Goal: Transaction & Acquisition: Purchase product/service

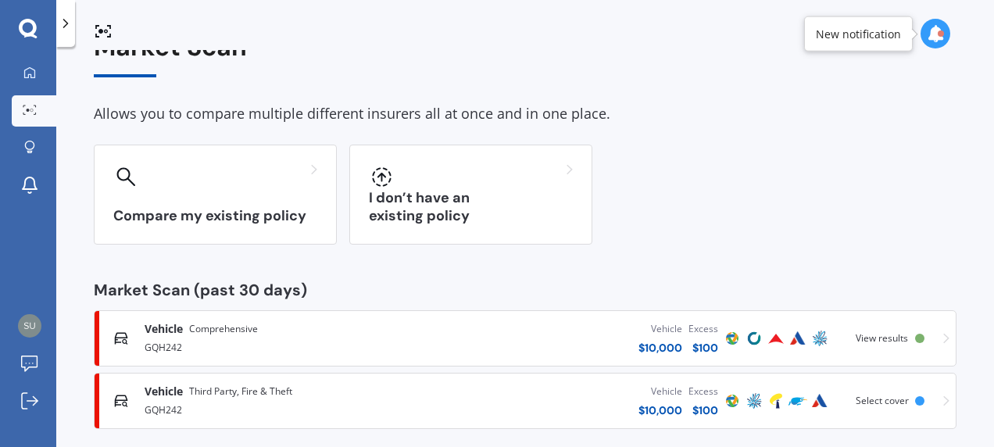
scroll to position [52, 0]
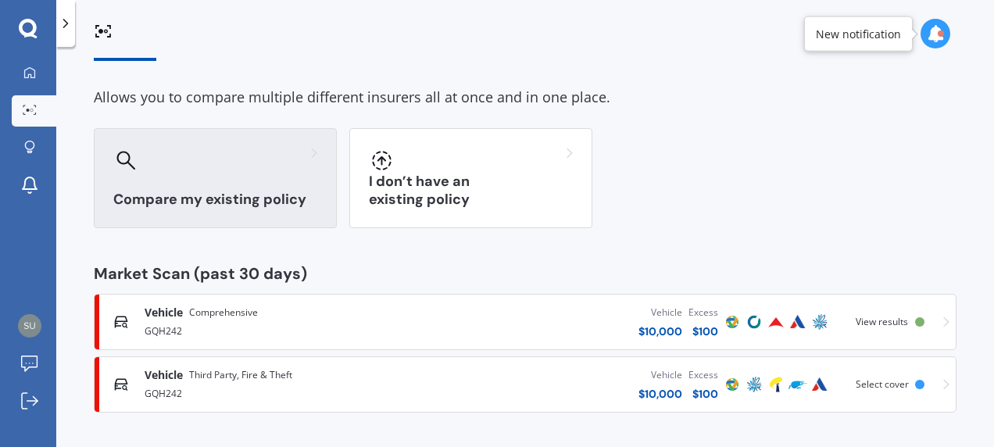
click at [229, 196] on h3 "Compare my existing policy" at bounding box center [215, 200] width 204 height 18
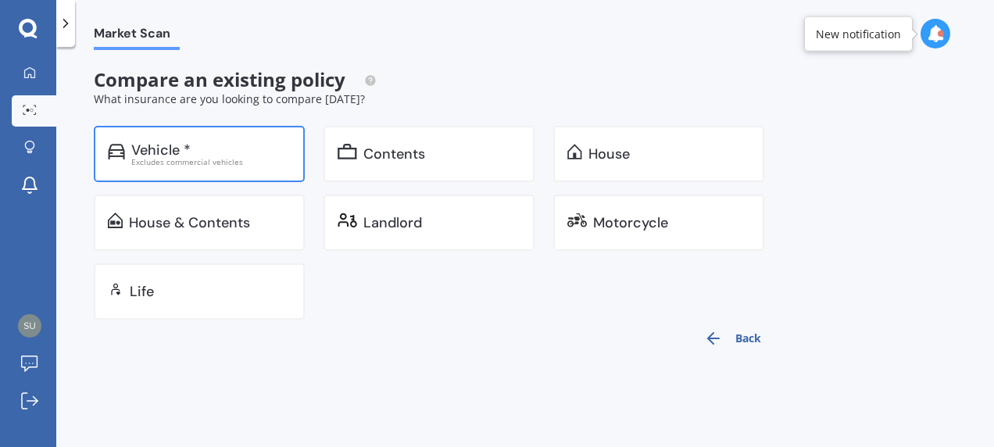
click at [202, 149] on div "Vehicle *" at bounding box center [210, 150] width 159 height 16
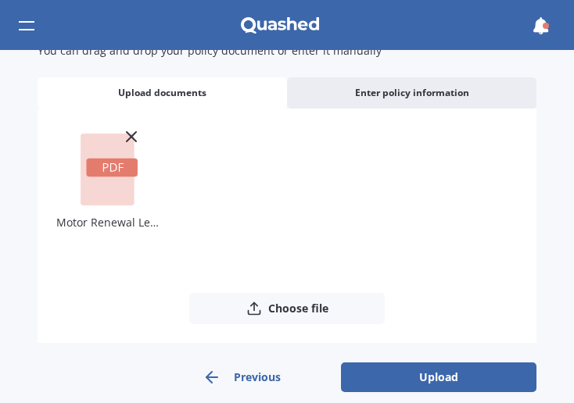
scroll to position [88, 0]
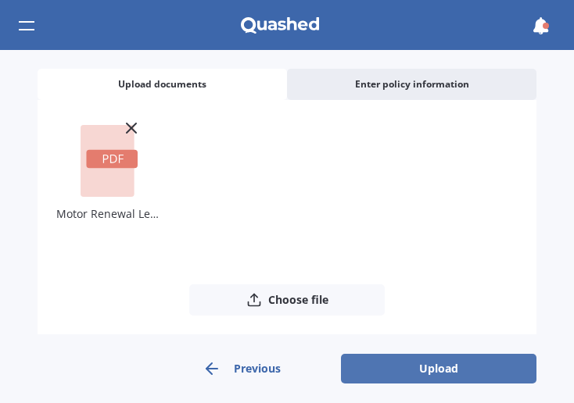
click at [435, 367] on button "Upload" at bounding box center [438, 369] width 195 height 30
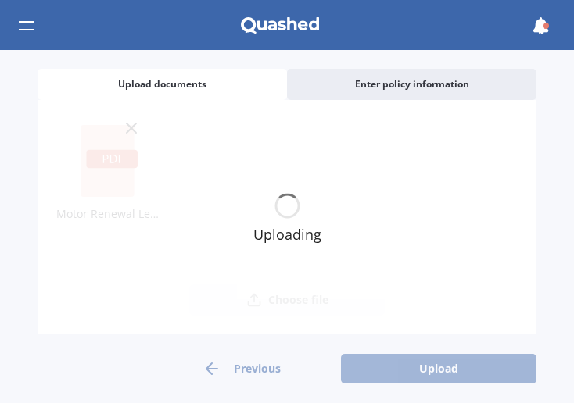
scroll to position [0, 0]
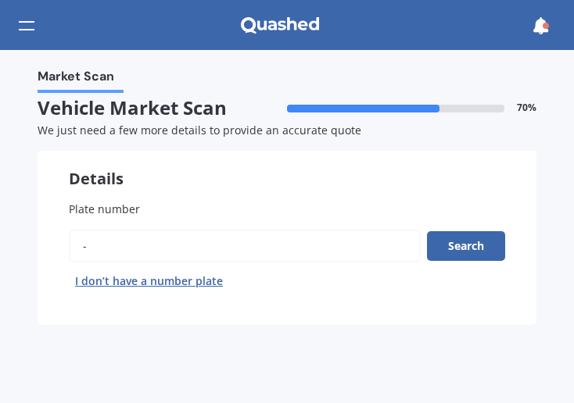
click at [101, 246] on input "Plate number" at bounding box center [245, 246] width 352 height 33
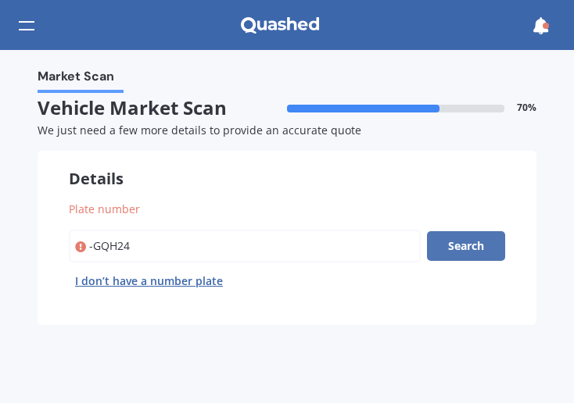
click at [461, 249] on button "Search" at bounding box center [466, 246] width 78 height 30
click at [461, 245] on button "Search" at bounding box center [466, 246] width 78 height 30
click at [461, 248] on button "Search" at bounding box center [466, 246] width 78 height 30
click at [96, 247] on input "Plate number" at bounding box center [245, 246] width 352 height 33
type input "GQH24"
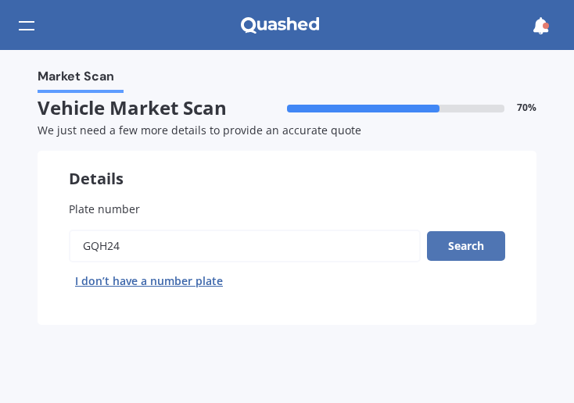
click at [460, 248] on button "Search" at bounding box center [466, 246] width 78 height 30
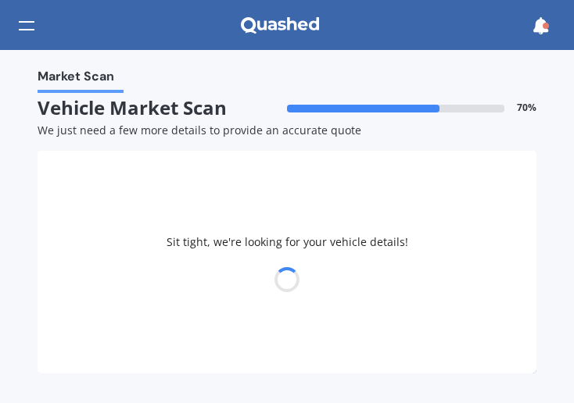
select select "BMW"
select select "02"
select select "07"
select select "1959"
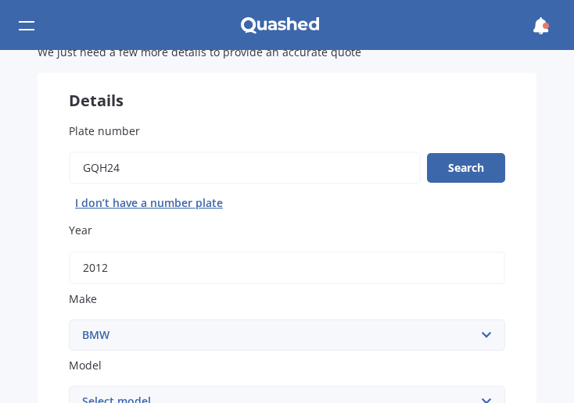
scroll to position [156, 0]
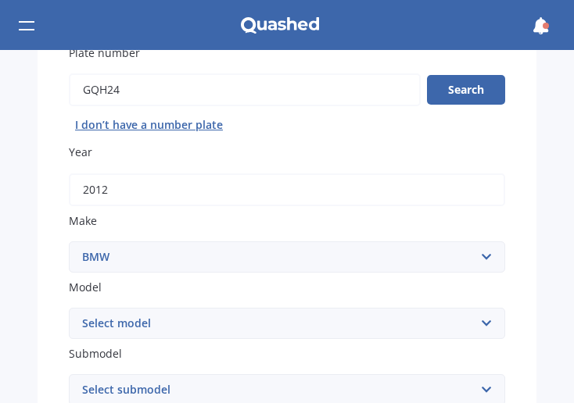
click at [480, 260] on select "Select make AC ALFA ROMEO ASTON MARTIN AUDI AUSTIN BEDFORD Bentley BMW BYD CADI…" at bounding box center [287, 257] width 436 height 31
select select "NISSAN"
click at [69, 242] on select "Select make AC ALFA ROMEO ASTON MARTIN AUDI AUSTIN BEDFORD Bentley BMW BYD CADI…" at bounding box center [287, 257] width 436 height 31
click at [477, 324] on select "Select model 1200 180SX 200SX 300ZX 350Z 370Z Ad Altima ARIYA Atlas Avenir Basa…" at bounding box center [287, 323] width 436 height 31
select select "JUKE"
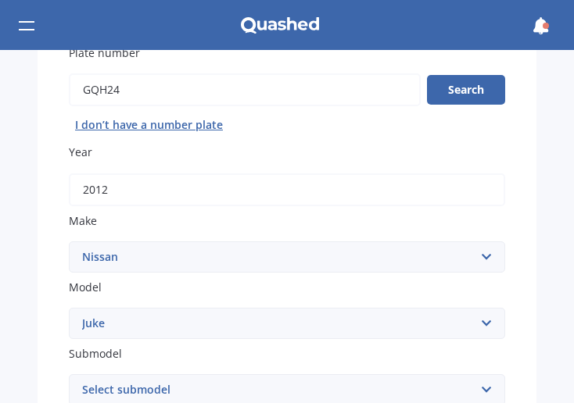
click at [69, 310] on select "Select model 1200 180SX 200SX 300ZX 350Z 370Z Ad Altima ARIYA Atlas Avenir Basa…" at bounding box center [287, 323] width 436 height 31
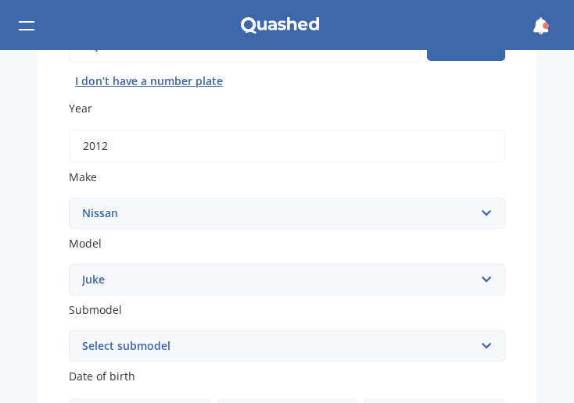
scroll to position [234, 0]
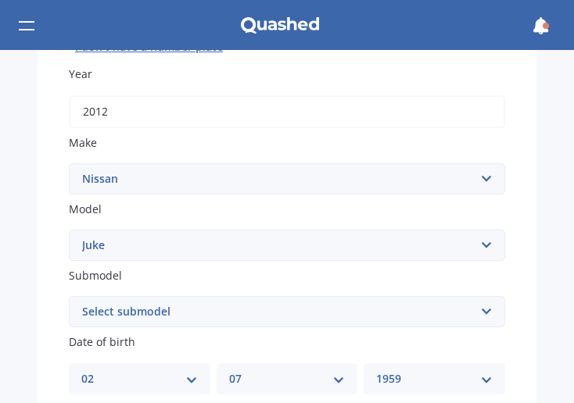
click at [480, 313] on select "Select submodel Hatchback Hatchback Turbo 4WD Petrol RS RX ST Ti Turbo" at bounding box center [287, 311] width 436 height 31
select select "TI"
click at [69, 298] on select "Select submodel Hatchback Hatchback Turbo 4WD Petrol RS RX ST Ti Turbo" at bounding box center [287, 311] width 436 height 31
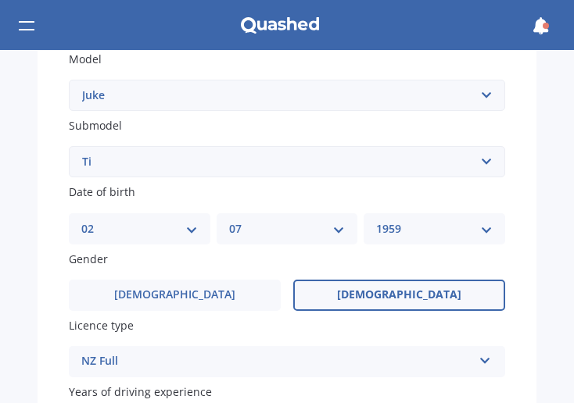
scroll to position [391, 0]
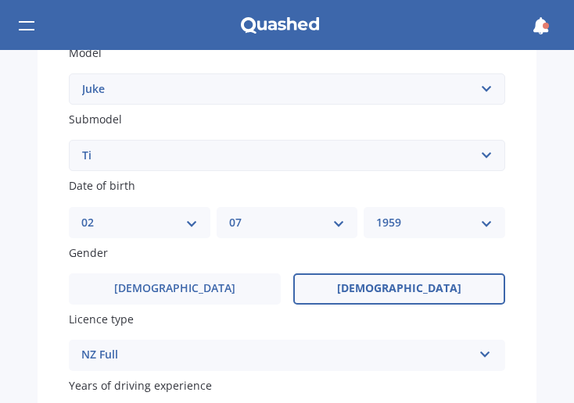
click at [393, 288] on span "[DEMOGRAPHIC_DATA]" at bounding box center [399, 288] width 124 height 13
click at [0, 0] on input "[DEMOGRAPHIC_DATA]" at bounding box center [0, 0] width 0 height 0
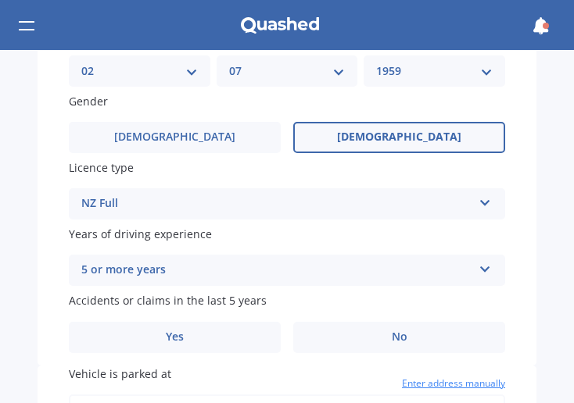
scroll to position [547, 0]
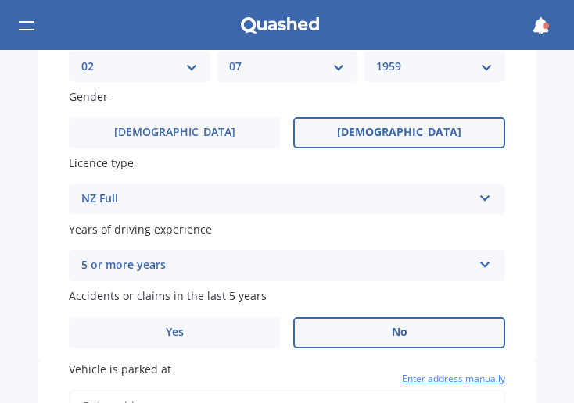
click at [396, 339] on span "No" at bounding box center [400, 332] width 16 height 13
click at [0, 0] on input "No" at bounding box center [0, 0] width 0 height 0
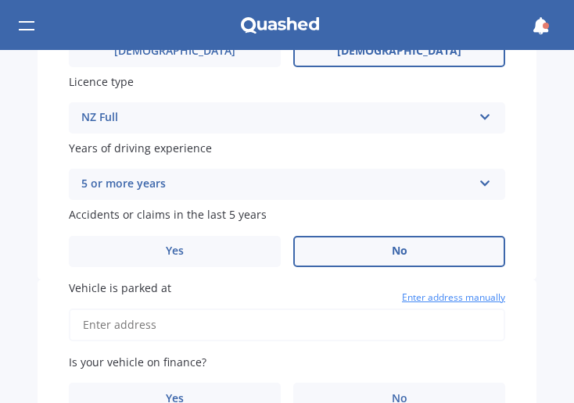
scroll to position [703, 0]
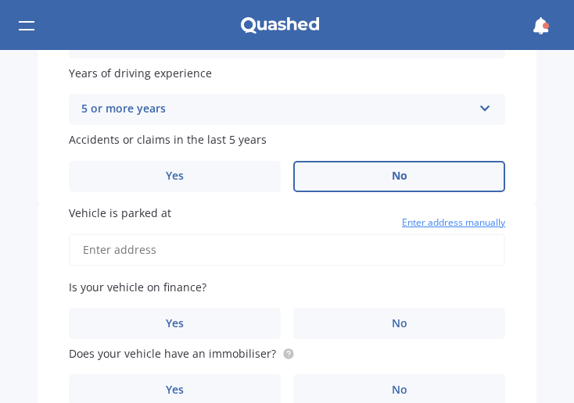
click at [109, 249] on input "Vehicle is parked at" at bounding box center [287, 250] width 436 height 33
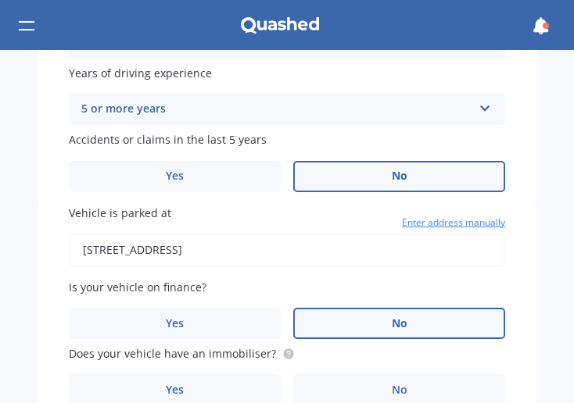
click at [394, 329] on span "No" at bounding box center [400, 323] width 16 height 13
click at [0, 0] on input "No" at bounding box center [0, 0] width 0 height 0
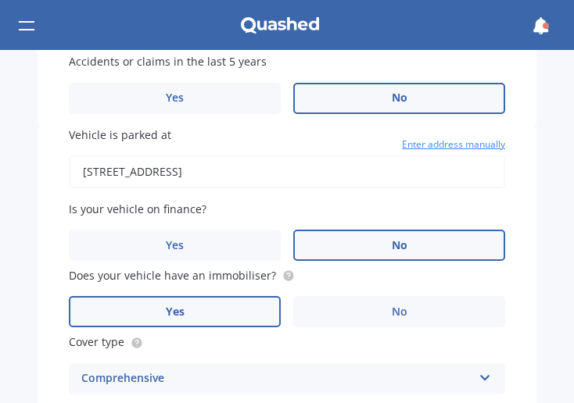
click at [178, 314] on span "Yes" at bounding box center [175, 312] width 19 height 13
click at [0, 0] on input "Yes" at bounding box center [0, 0] width 0 height 0
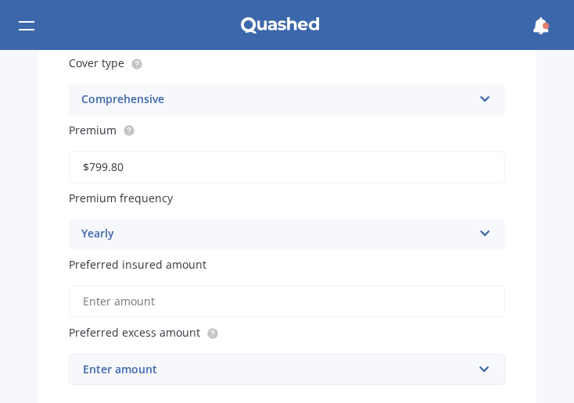
scroll to position [1094, 0]
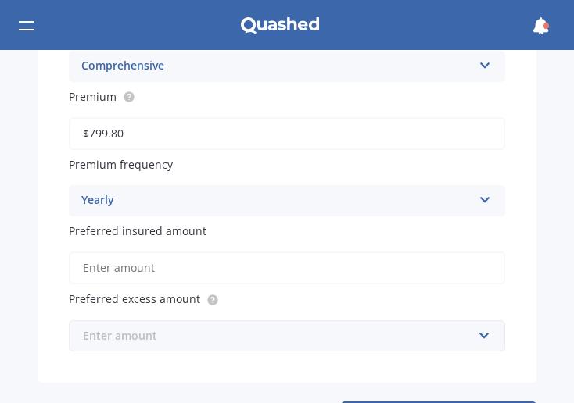
click at [477, 339] on input "text" at bounding box center [281, 336] width 422 height 30
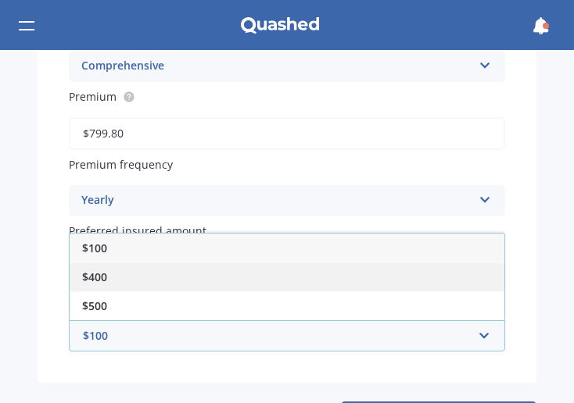
click at [93, 283] on span "$400" at bounding box center [94, 277] width 25 height 15
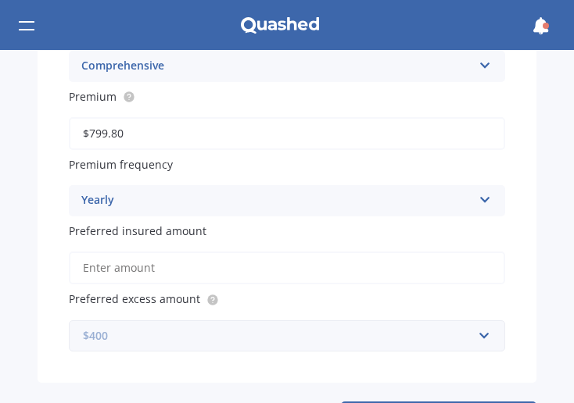
scroll to position [1158, 0]
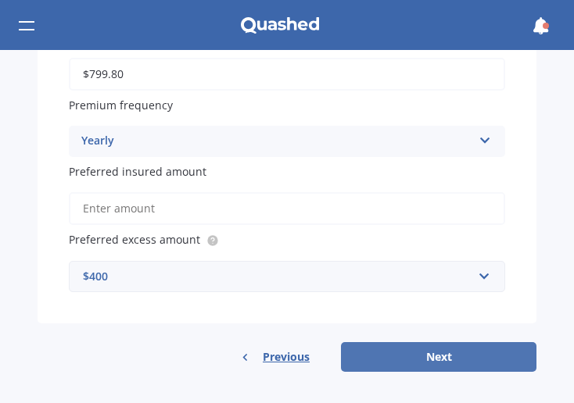
click at [436, 356] on button "Next" at bounding box center [438, 357] width 195 height 30
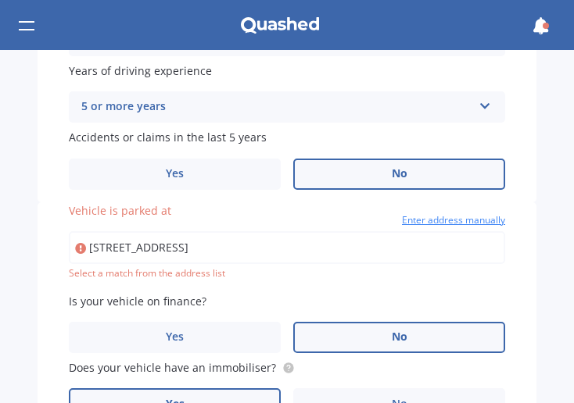
scroll to position [704, 0]
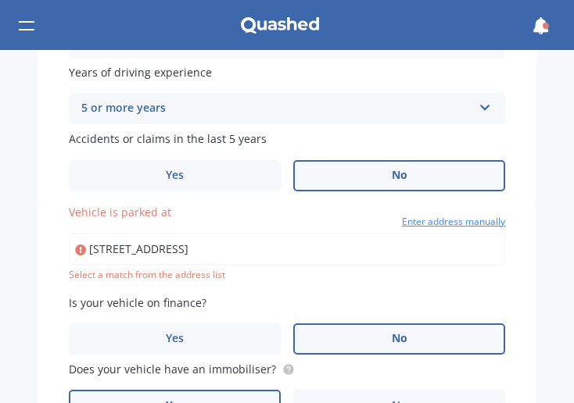
type input "[STREET_ADDRESS]"
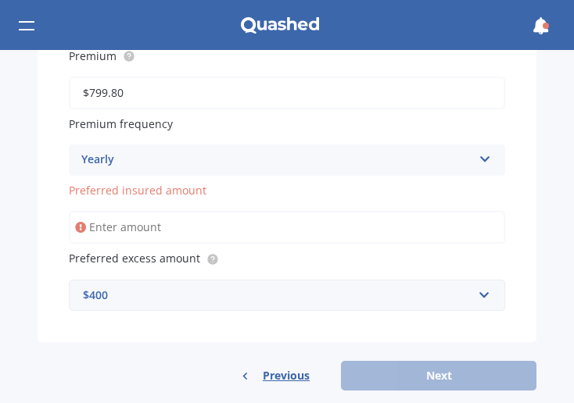
scroll to position [1137, 0]
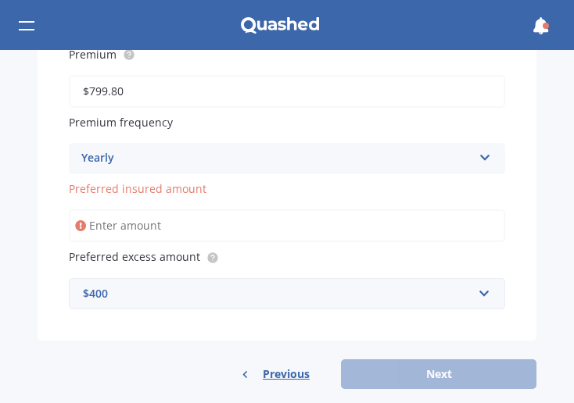
click at [89, 232] on input "Preferred insured amount" at bounding box center [287, 225] width 436 height 33
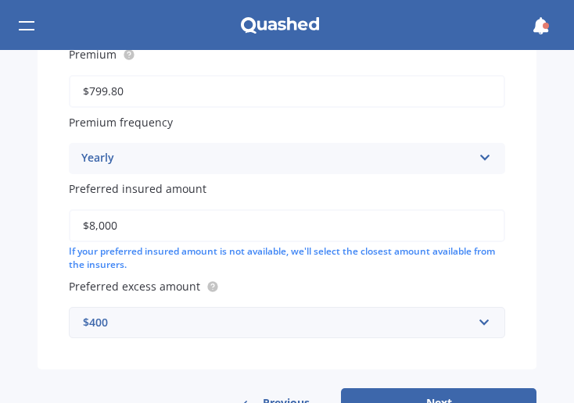
scroll to position [1188, 0]
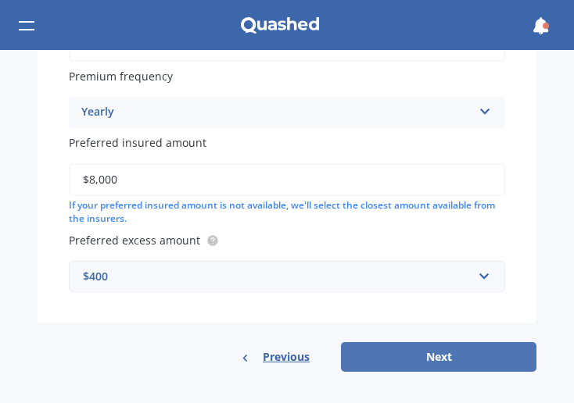
type input "$8,000"
click at [430, 355] on button "Next" at bounding box center [438, 357] width 195 height 30
select select "02"
select select "07"
select select "1959"
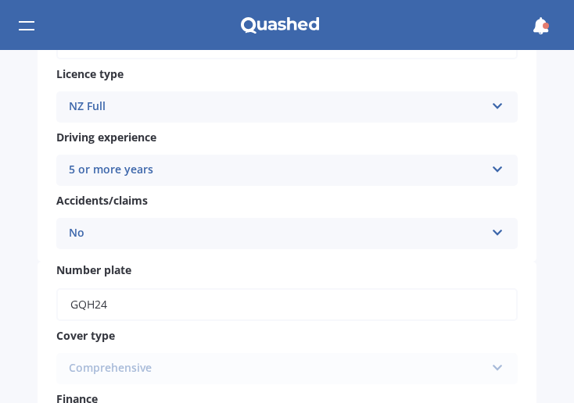
scroll to position [391, 0]
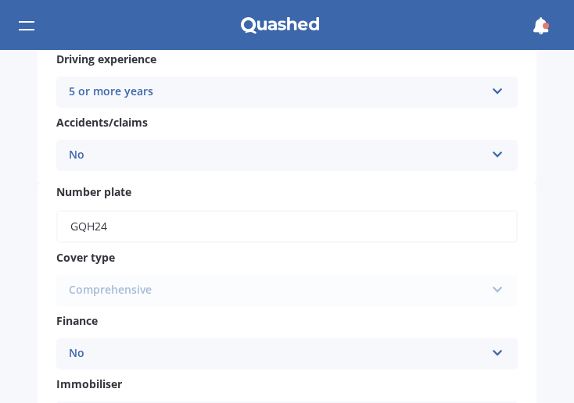
click at [488, 295] on div "Comprehensive Comprehensive Third Party, Fire & Theft Third Party" at bounding box center [286, 290] width 461 height 31
click at [489, 292] on div "Comprehensive Comprehensive Third Party, Fire & Theft Third Party" at bounding box center [286, 290] width 461 height 31
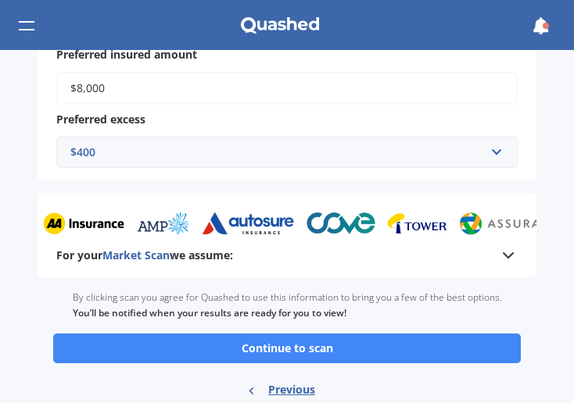
scroll to position [938, 0]
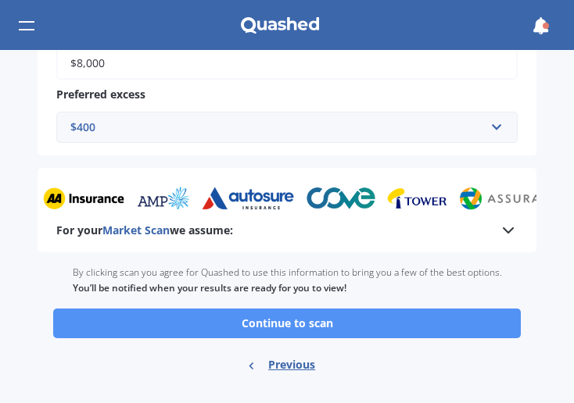
click at [288, 327] on button "Continue to scan" at bounding box center [286, 324] width 467 height 30
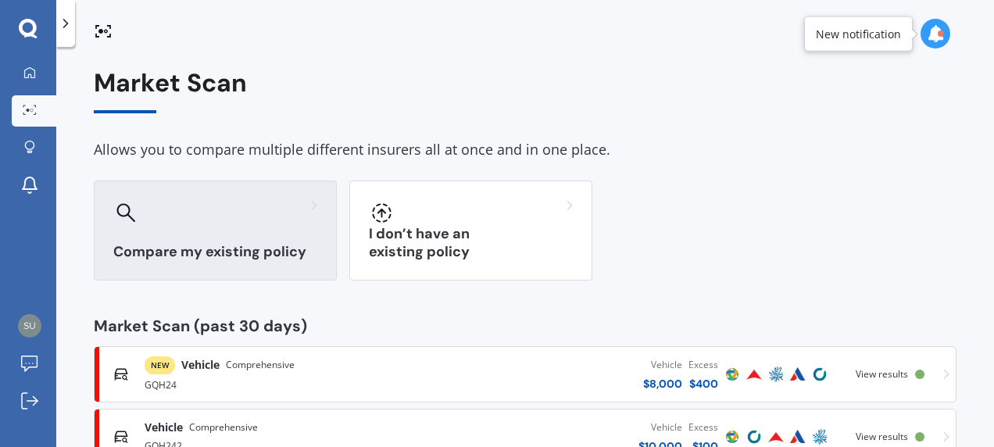
scroll to position [78, 0]
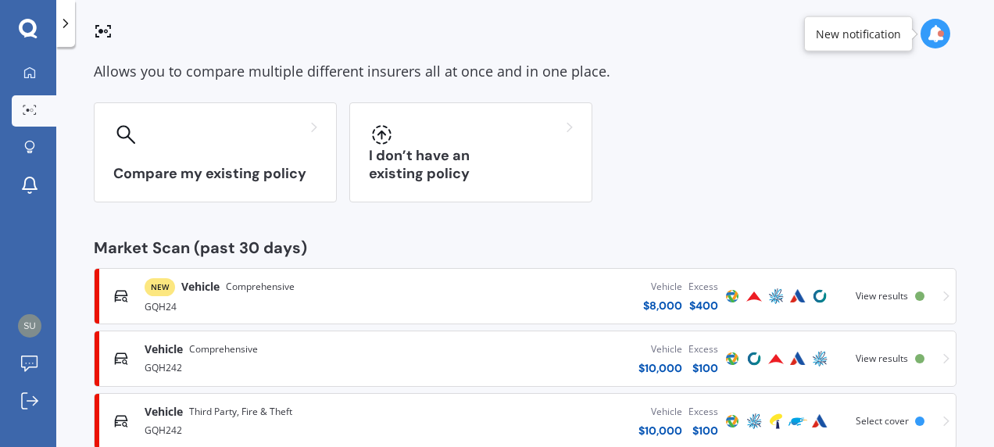
click at [159, 285] on span "NEW" at bounding box center [160, 287] width 30 height 18
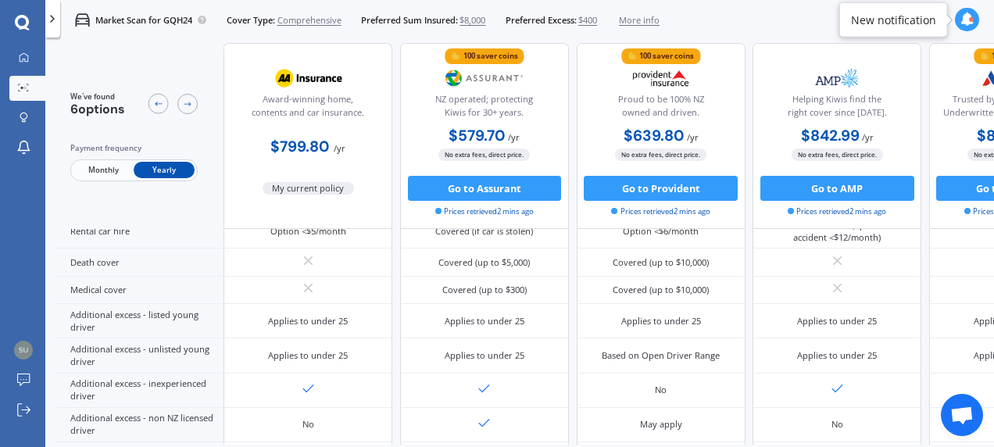
scroll to position [587, 0]
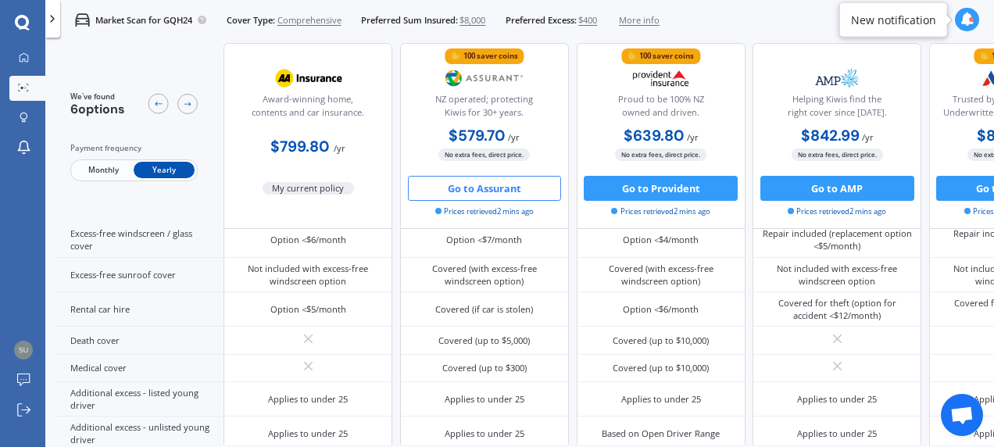
click at [494, 188] on button "Go to Assurant" at bounding box center [485, 188] width 154 height 25
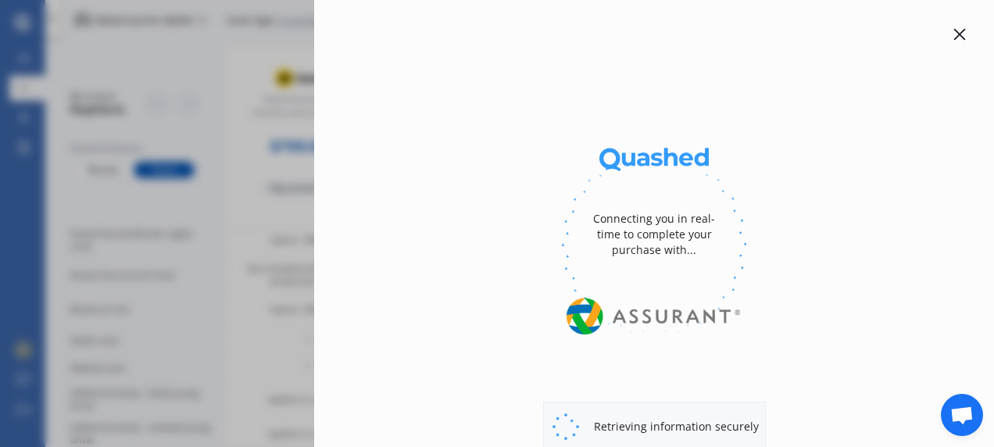
select select "full"
select select "0"
select select "[GEOGRAPHIC_DATA]"
select select "NISSAN"
select select "JUKE"
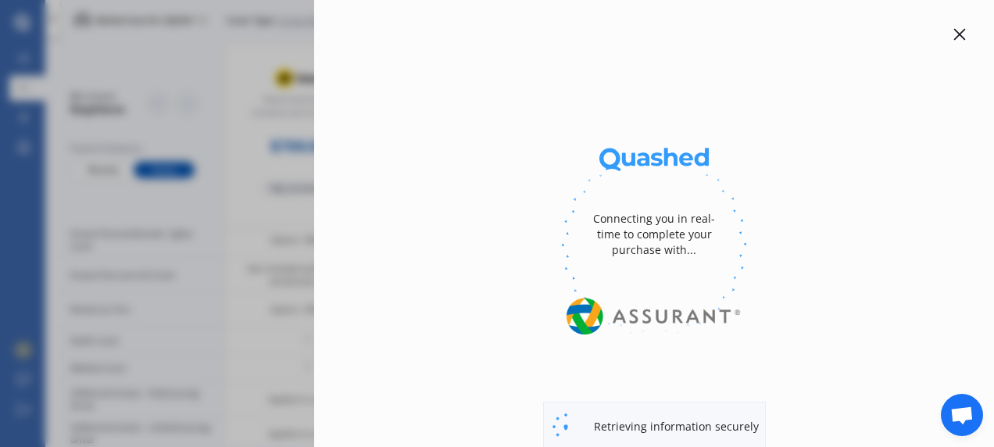
select select "TI"
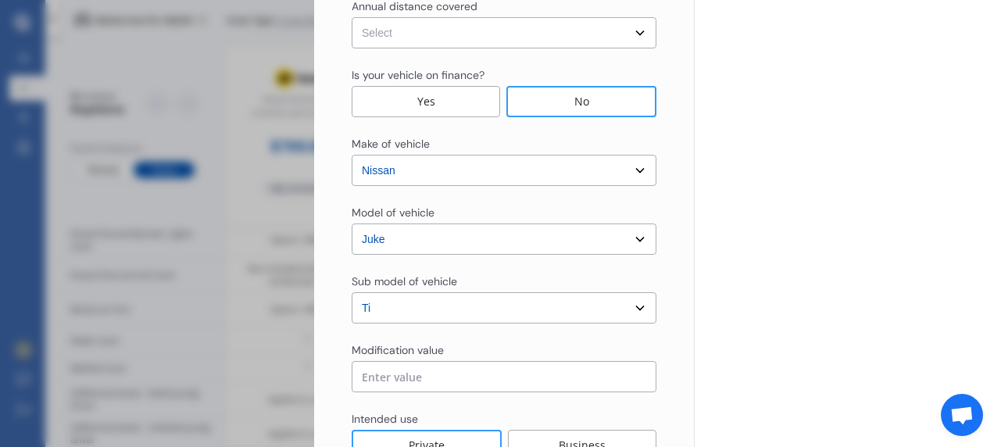
scroll to position [124, 0]
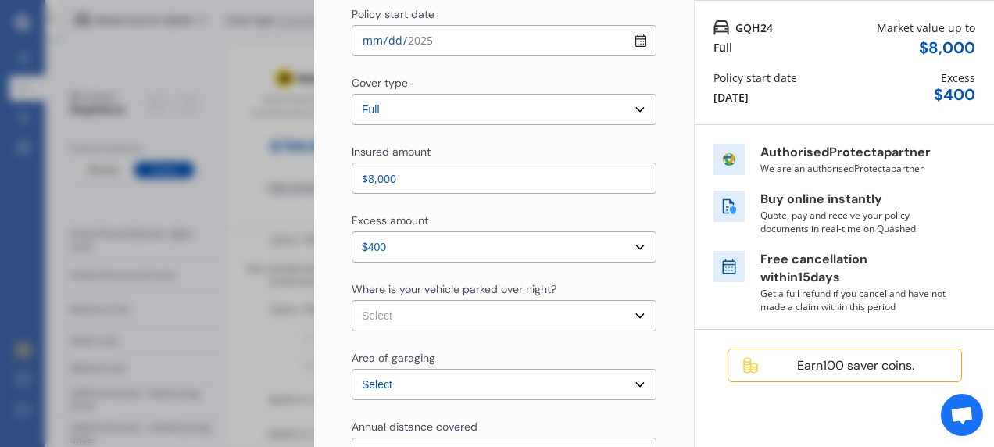
click at [965, 413] on span "Open chat" at bounding box center [962, 416] width 25 height 20
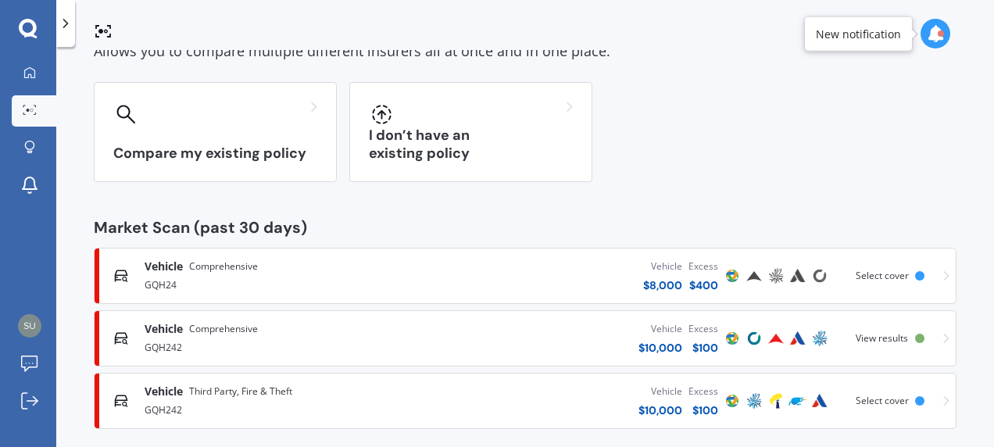
scroll to position [115, 0]
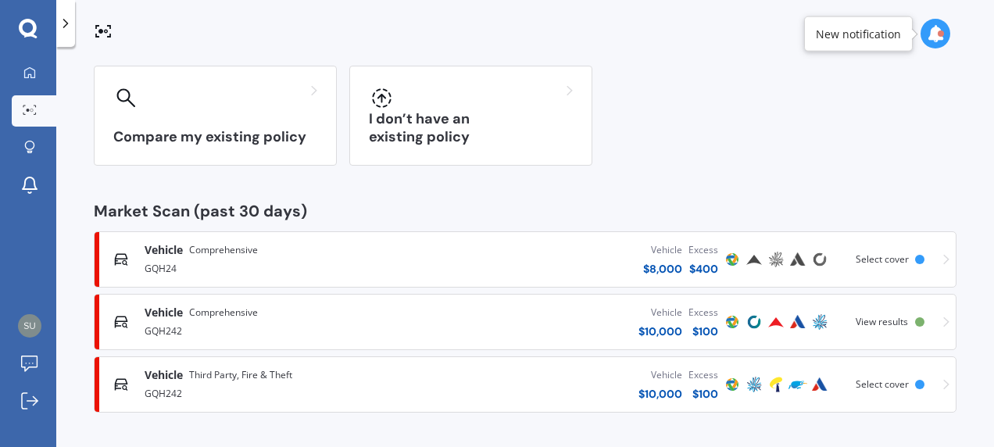
click at [197, 376] on span "Third Party, Fire & Theft" at bounding box center [240, 375] width 103 height 16
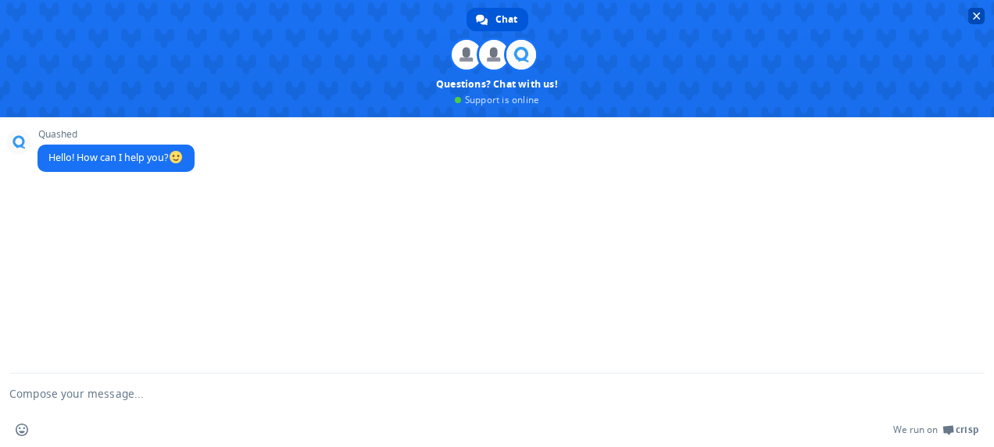
click at [977, 14] on span "Close chat" at bounding box center [977, 16] width 8 height 10
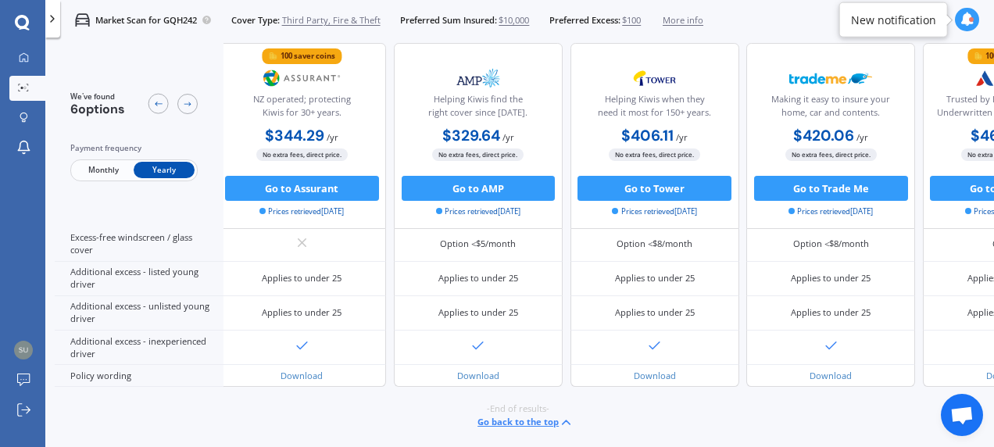
scroll to position [536, 0]
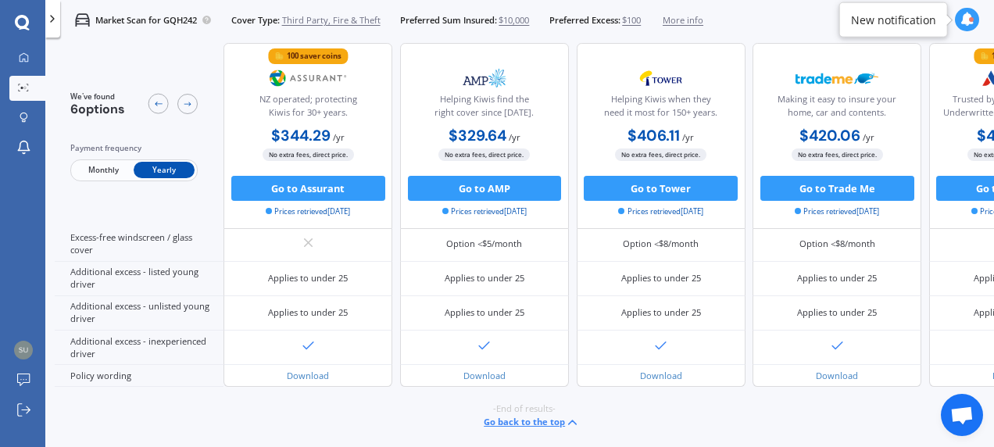
click at [967, 18] on icon at bounding box center [968, 20] width 14 height 14
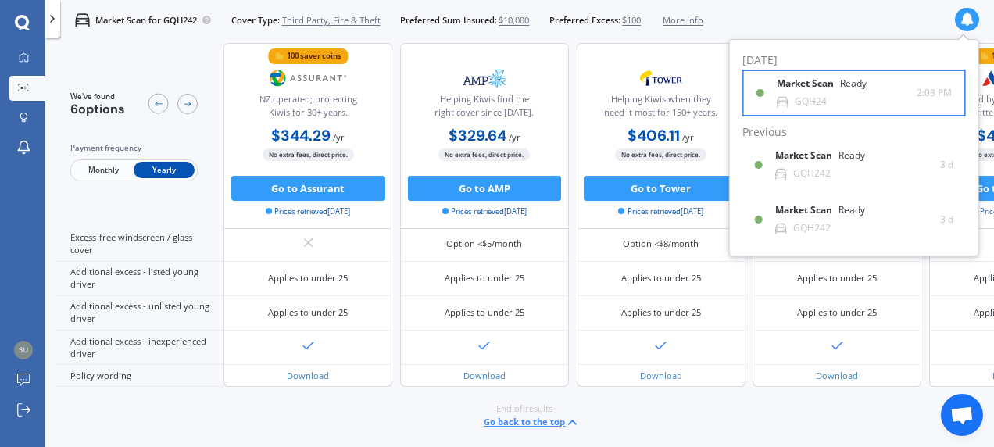
click at [801, 89] on div "Market Scan Ready" at bounding box center [831, 86] width 109 height 17
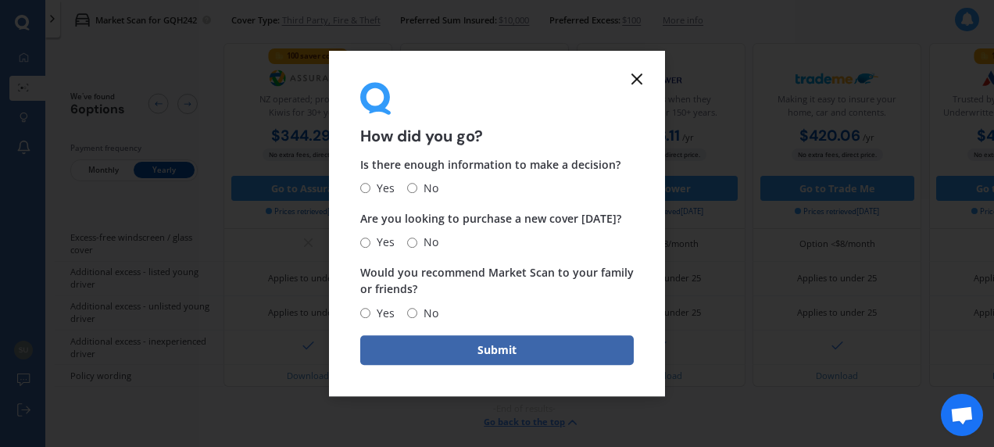
click at [638, 77] on line at bounding box center [636, 78] width 9 height 9
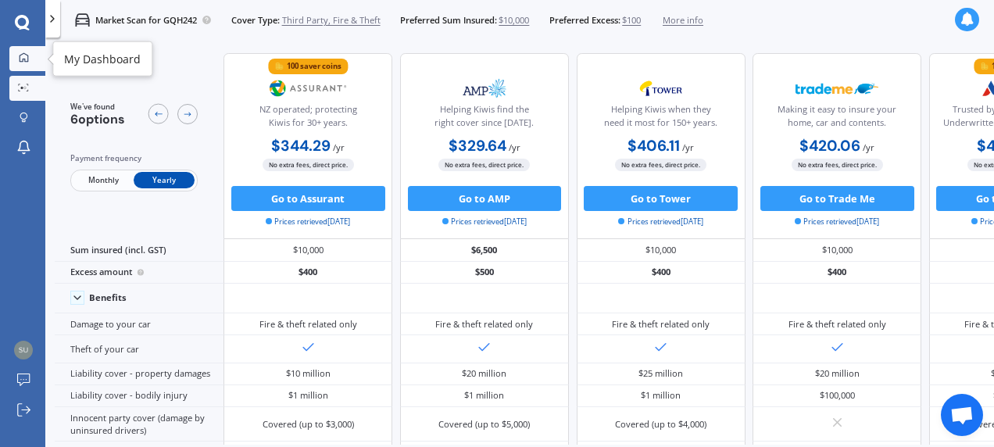
click at [27, 59] on icon at bounding box center [24, 57] width 10 height 10
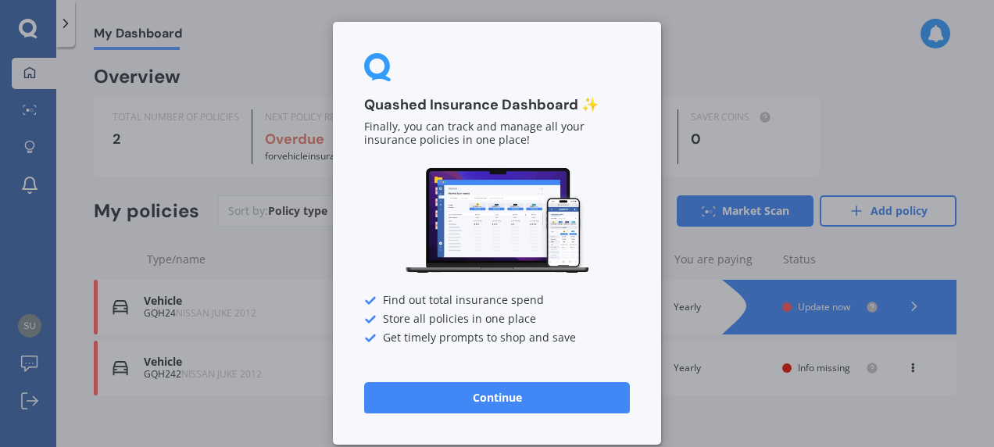
click at [88, 234] on div "Quashed Insurance Dashboard ✨ Finally, you can track and manage all your insura…" at bounding box center [497, 223] width 994 height 447
click at [513, 394] on button "Continue" at bounding box center [497, 397] width 266 height 31
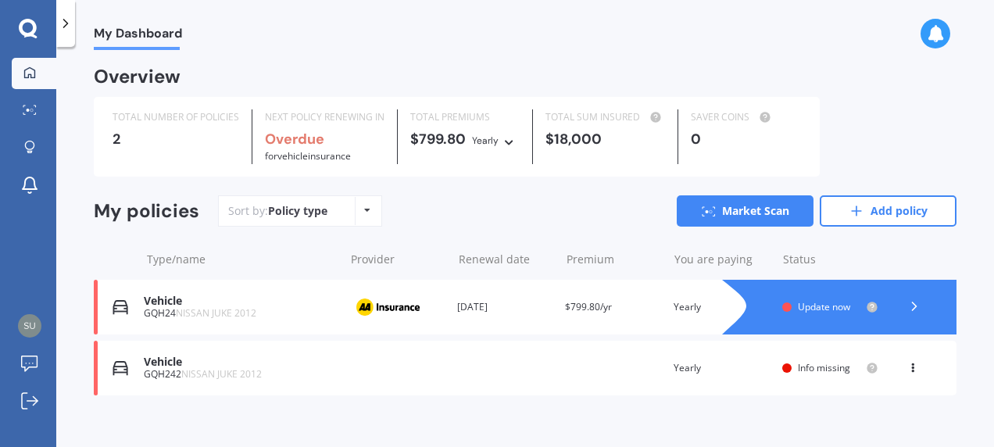
click at [364, 209] on icon at bounding box center [367, 210] width 6 height 9
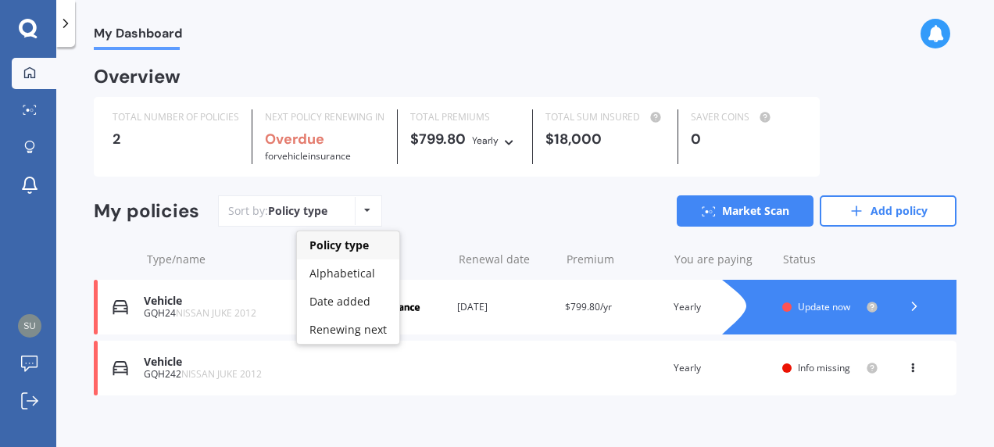
click at [364, 209] on icon at bounding box center [367, 210] width 6 height 9
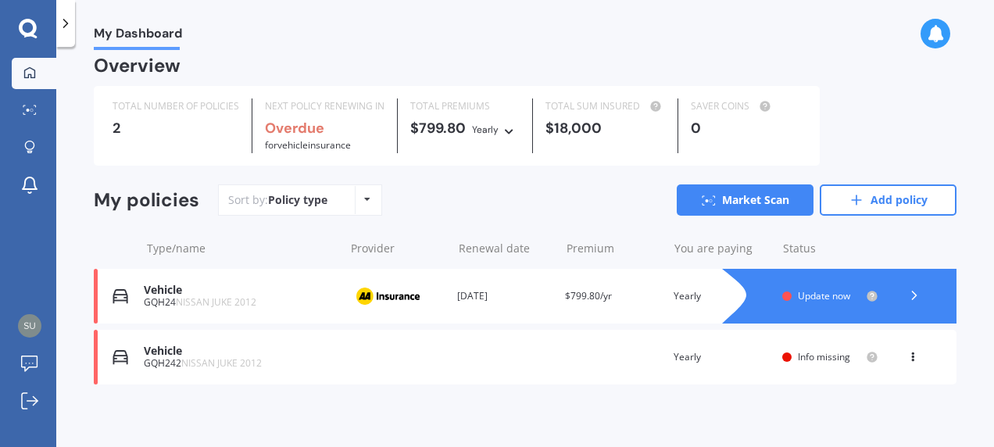
scroll to position [14, 0]
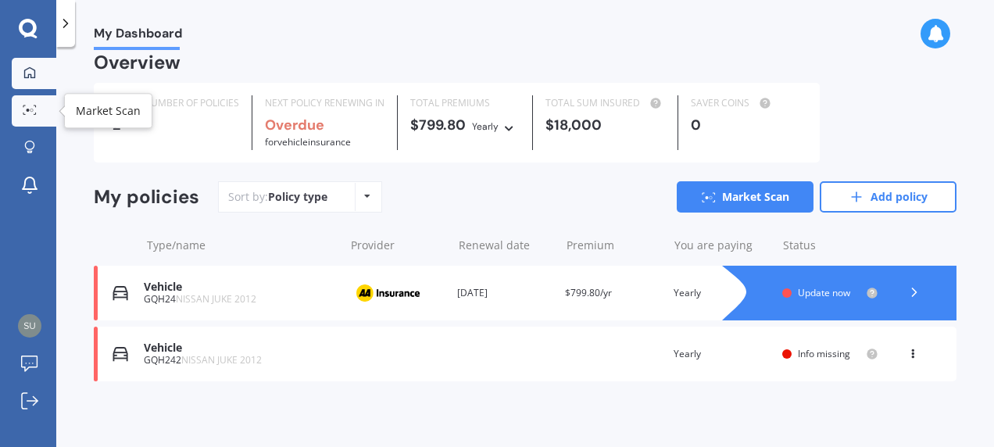
click at [31, 108] on icon at bounding box center [30, 110] width 14 height 10
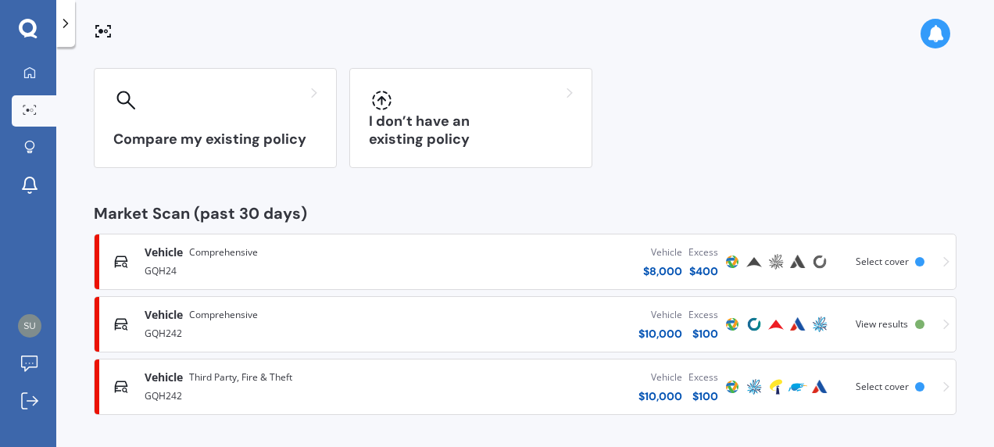
scroll to position [115, 0]
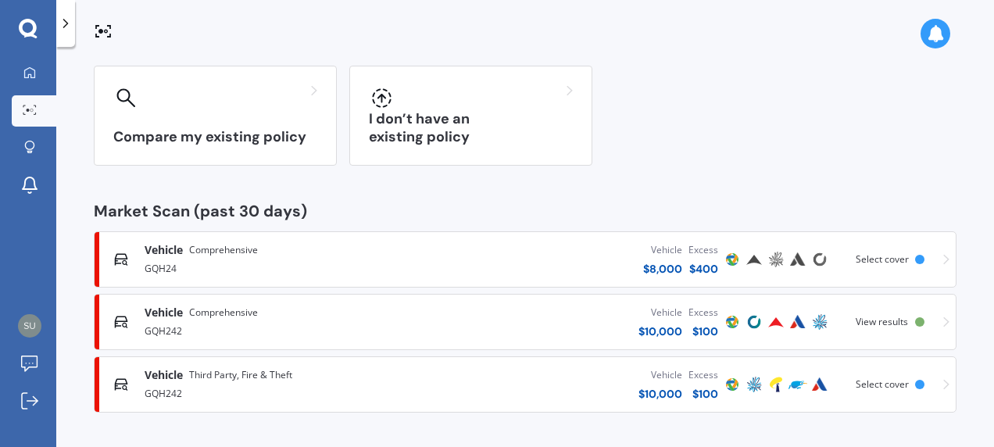
click at [871, 322] on span "View results" at bounding box center [882, 321] width 52 height 13
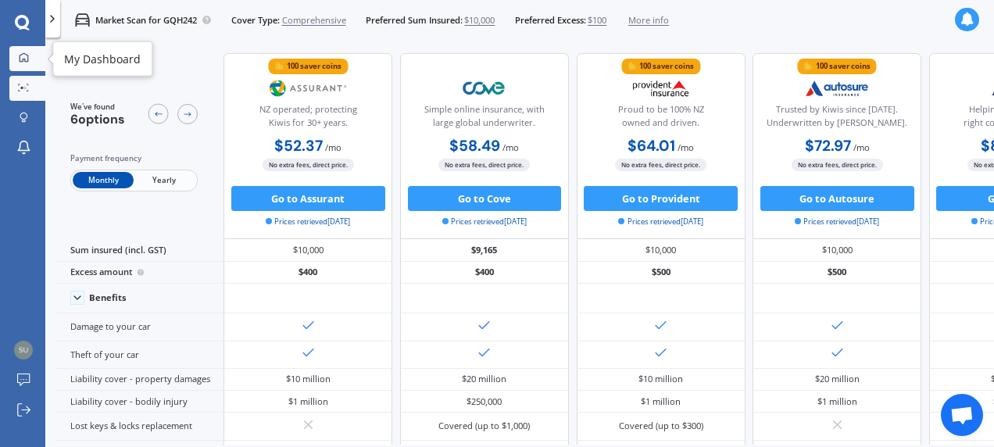
click at [23, 59] on icon at bounding box center [24, 57] width 9 height 9
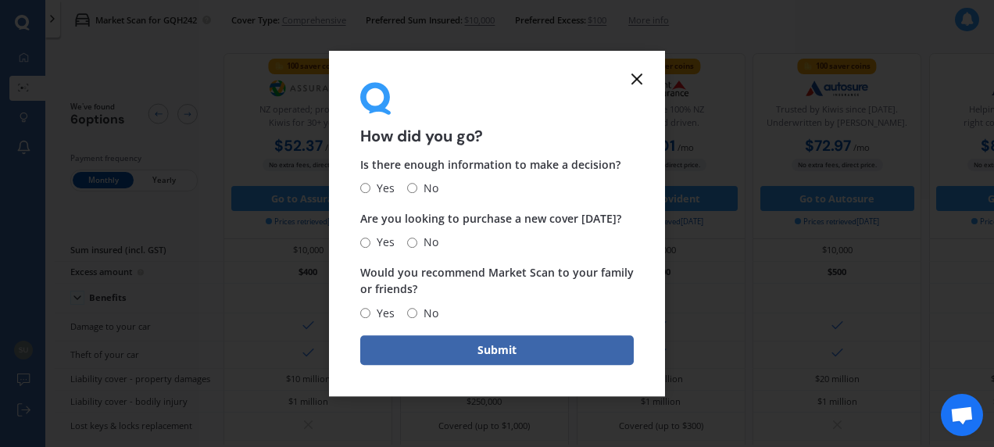
click at [638, 78] on icon at bounding box center [637, 79] width 19 height 19
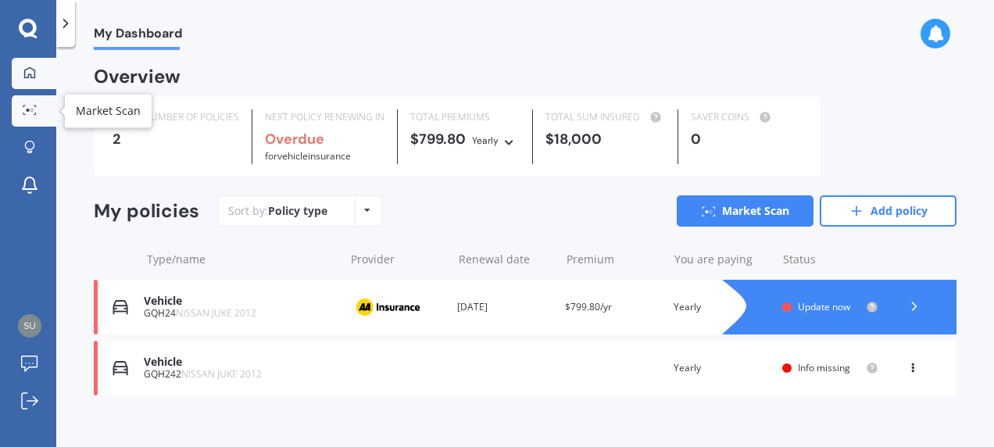
click at [23, 112] on icon at bounding box center [30, 110] width 14 height 10
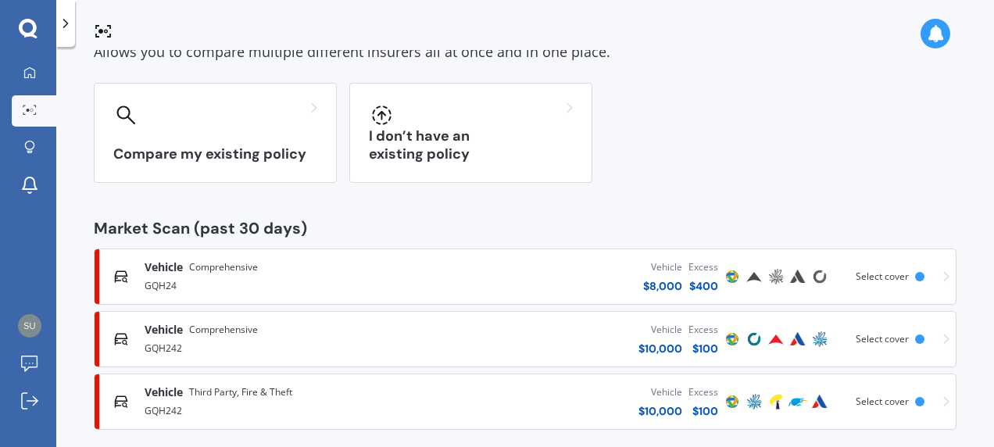
scroll to position [115, 0]
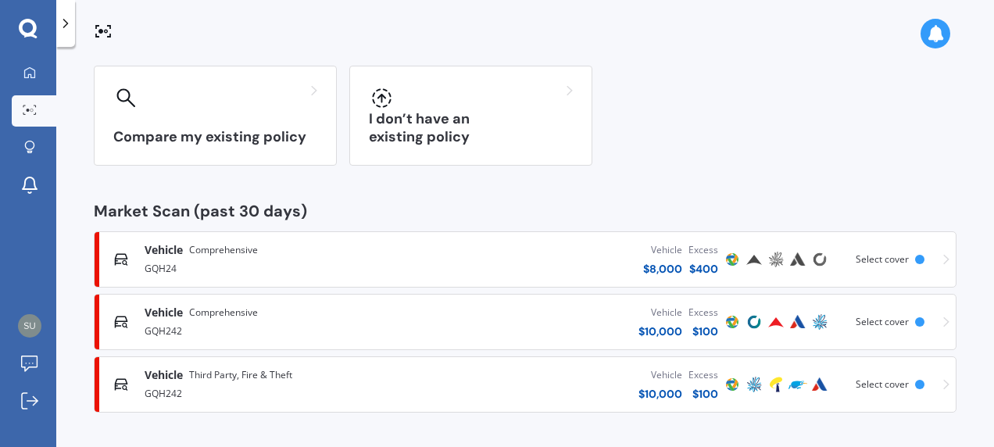
click at [174, 373] on span "Vehicle" at bounding box center [164, 375] width 38 height 16
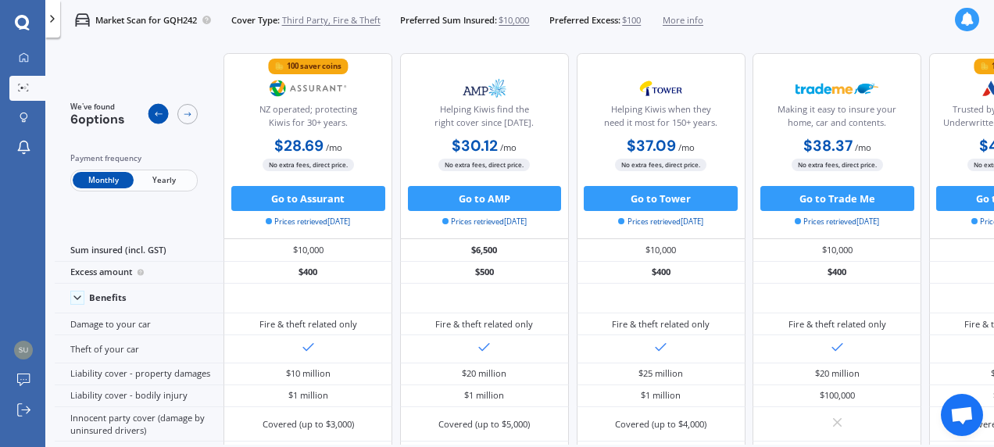
click at [156, 115] on icon at bounding box center [158, 114] width 10 height 10
click at [23, 59] on icon at bounding box center [24, 57] width 9 height 9
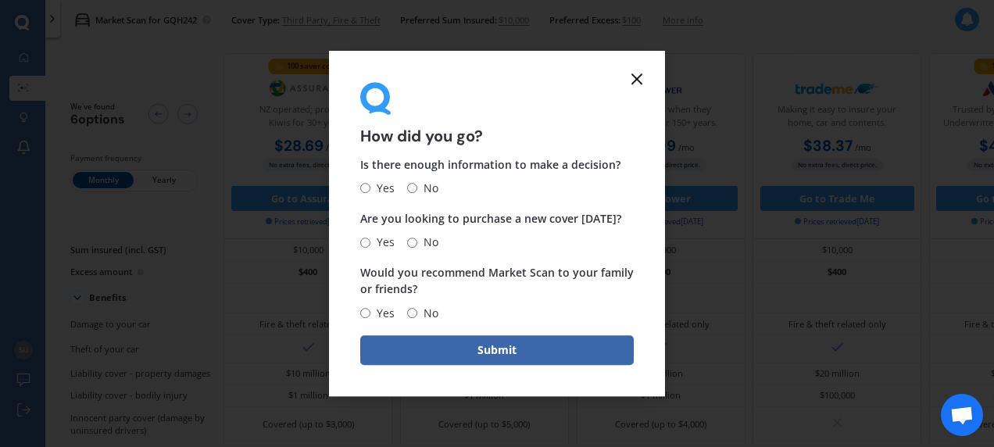
click at [635, 78] on icon at bounding box center [637, 79] width 19 height 19
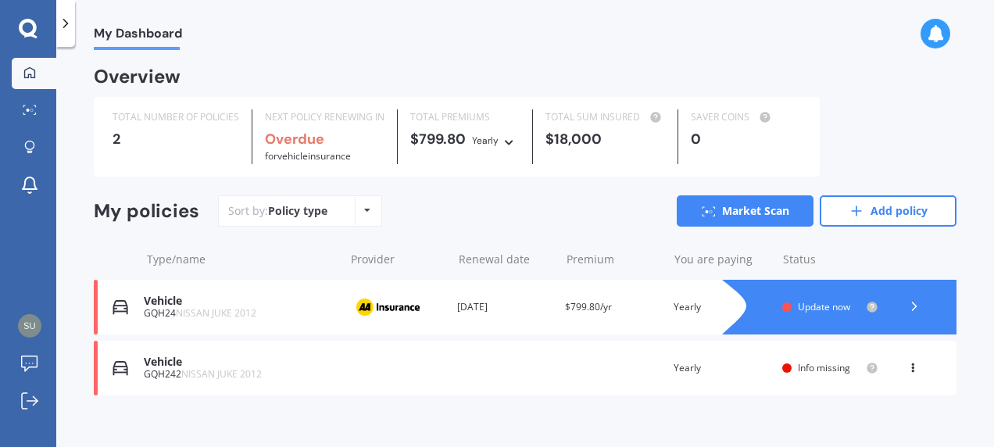
click at [163, 301] on div "Vehicle" at bounding box center [240, 301] width 192 height 13
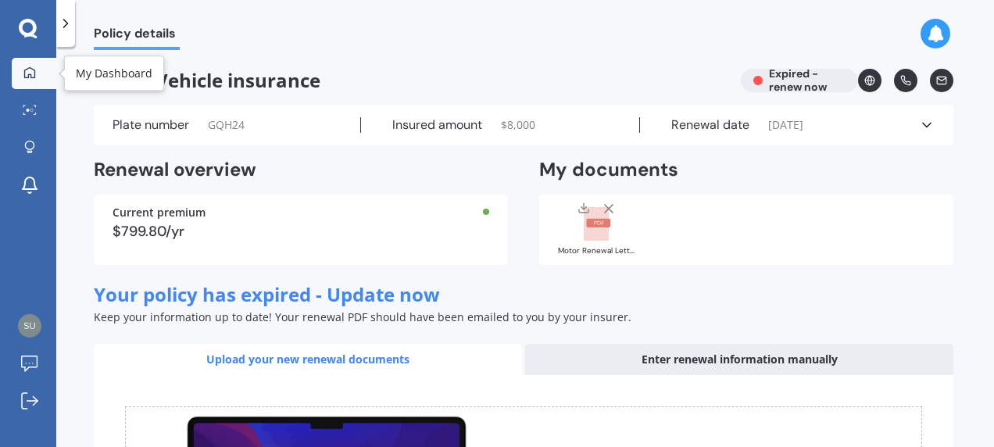
click at [32, 76] on icon at bounding box center [29, 72] width 13 height 13
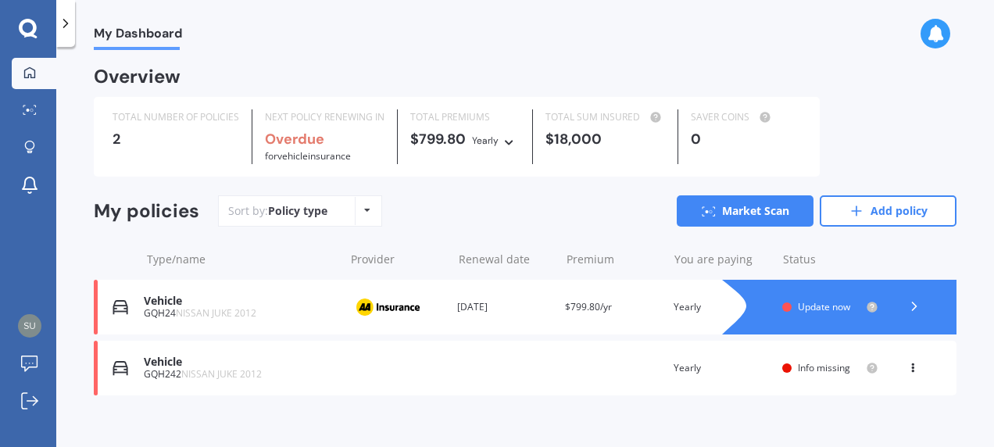
click at [163, 363] on div "Vehicle" at bounding box center [240, 362] width 192 height 13
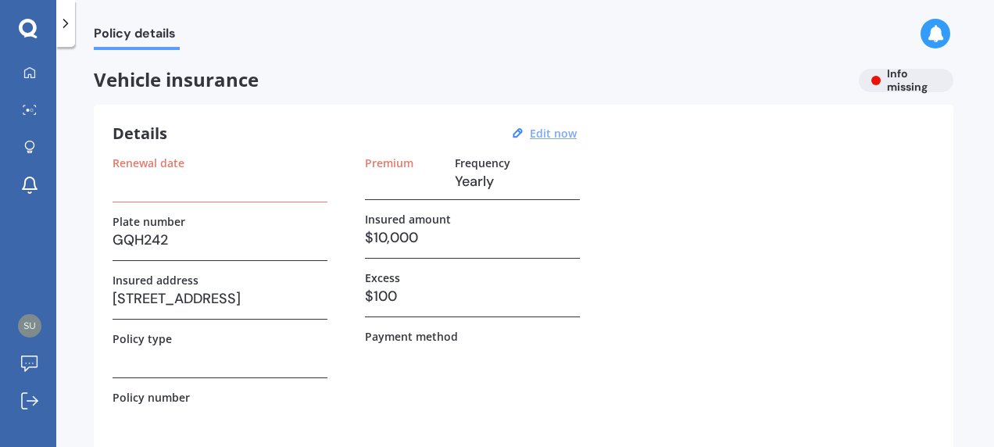
click at [560, 134] on u "Edit now" at bounding box center [553, 133] width 47 height 15
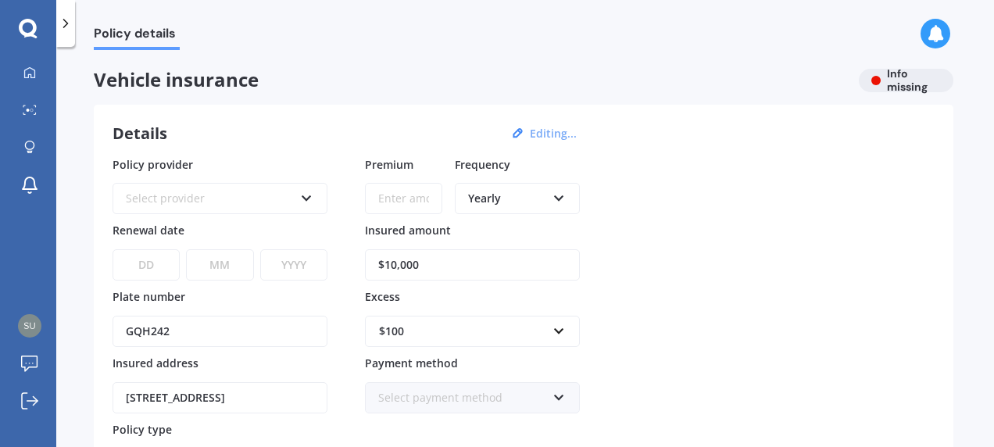
click at [306, 197] on icon at bounding box center [306, 195] width 13 height 11
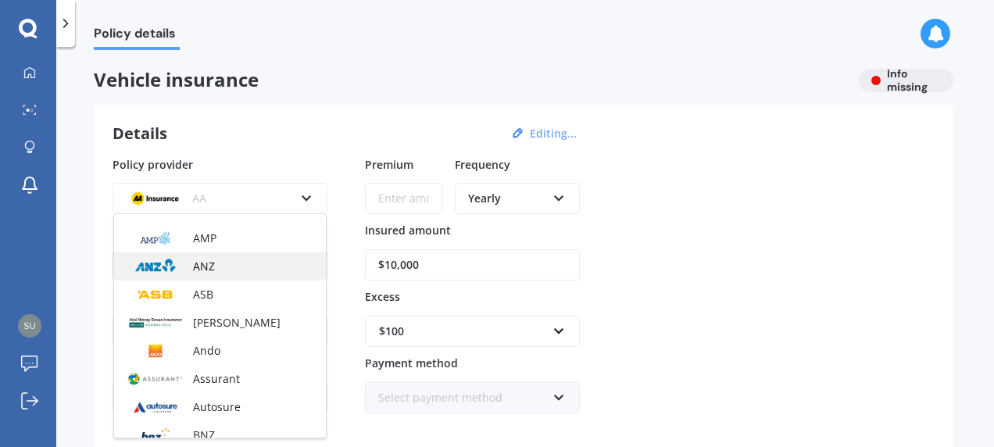
scroll to position [156, 0]
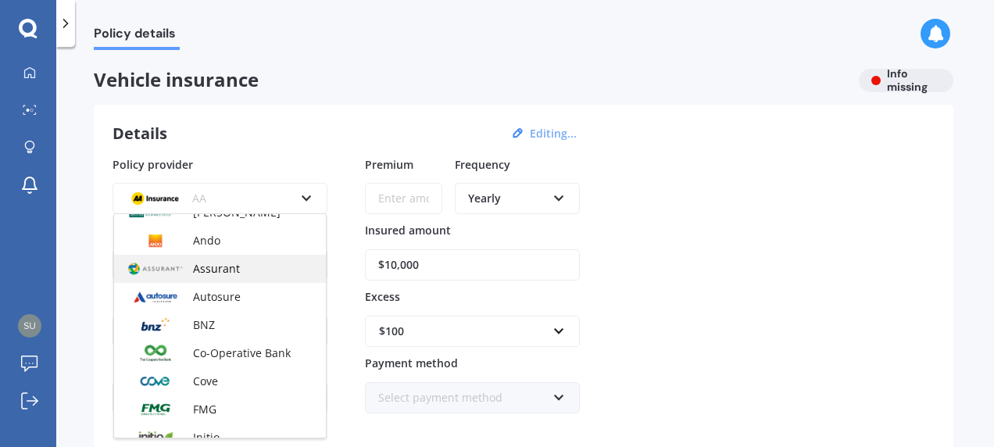
click at [164, 268] on img at bounding box center [156, 269] width 58 height 22
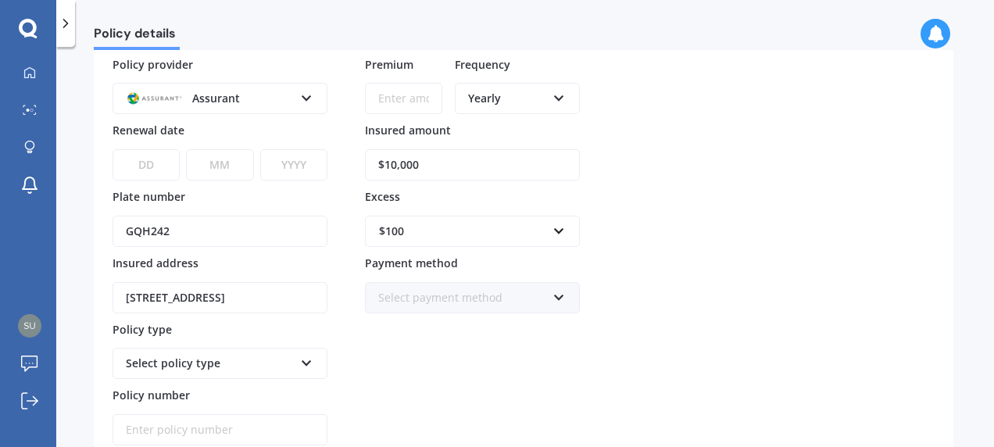
scroll to position [0, 0]
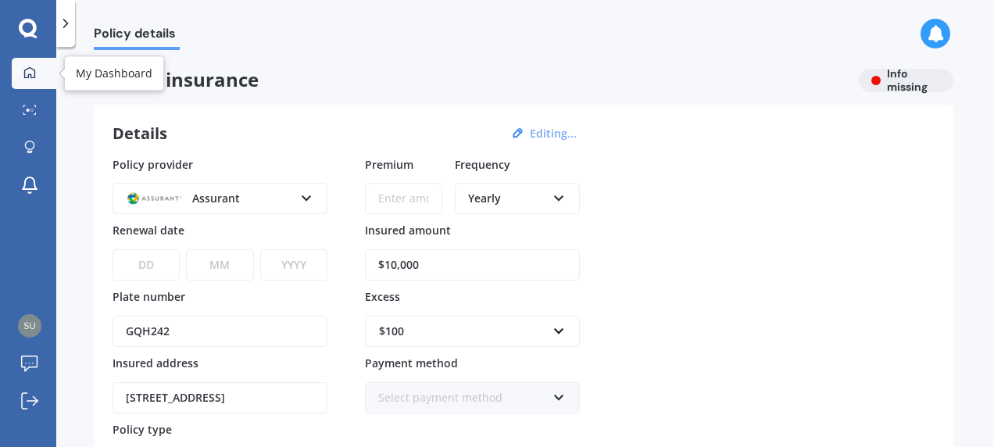
click at [25, 72] on icon at bounding box center [29, 72] width 13 height 13
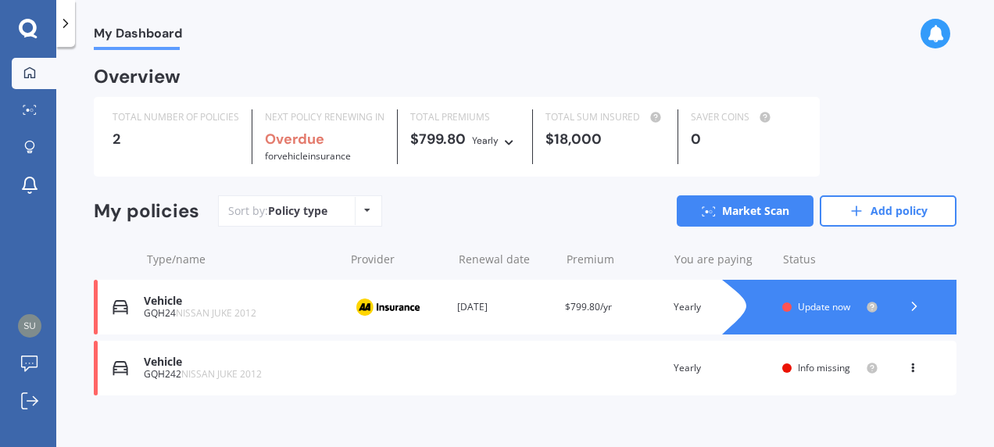
click at [169, 367] on div "Vehicle" at bounding box center [240, 362] width 192 height 13
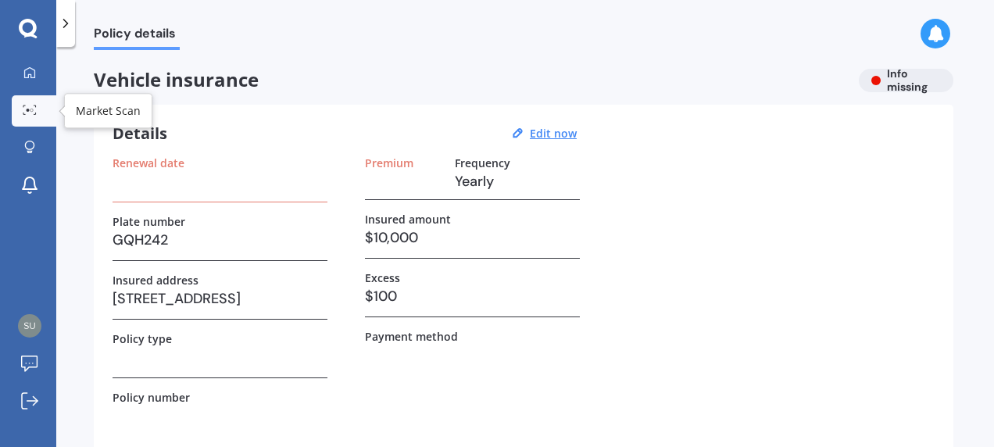
click at [27, 110] on circle at bounding box center [28, 110] width 3 height 3
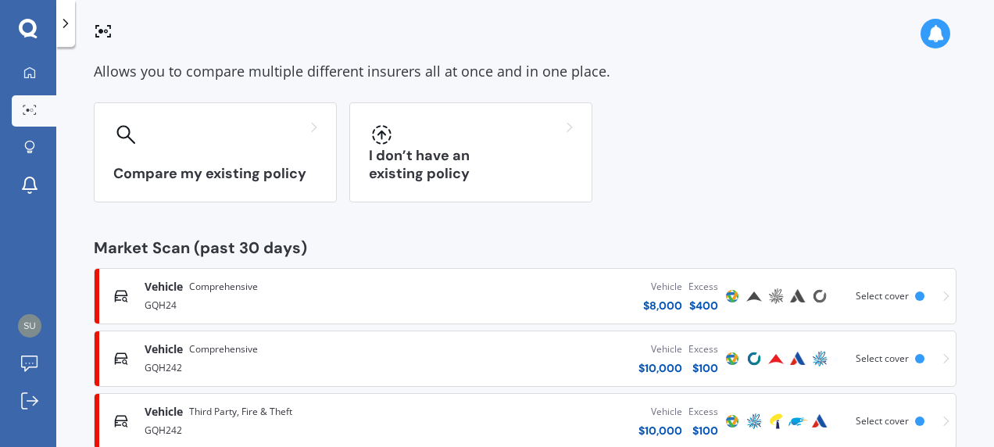
scroll to position [115, 0]
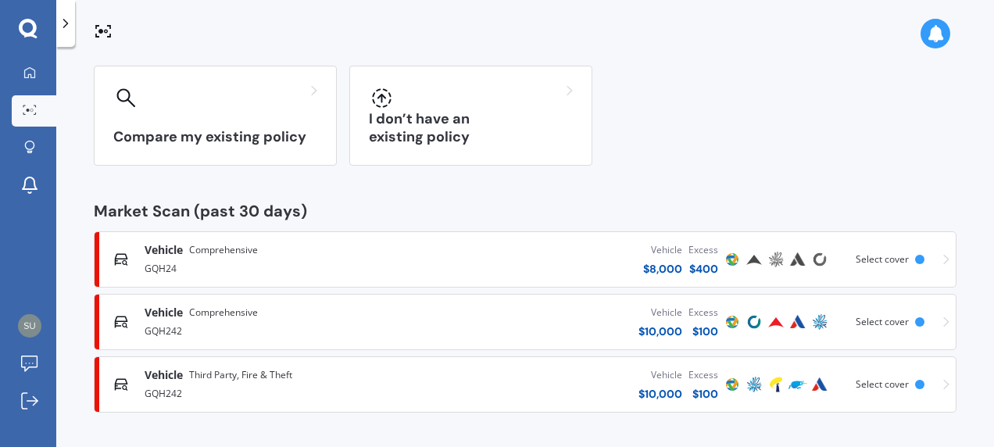
click at [169, 250] on span "Vehicle" at bounding box center [164, 250] width 38 height 16
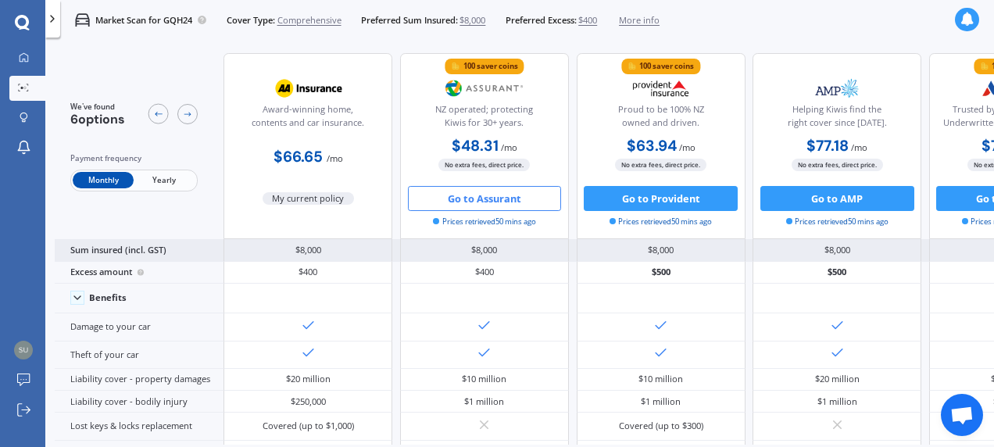
click at [511, 248] on div "$8,000" at bounding box center [484, 250] width 169 height 22
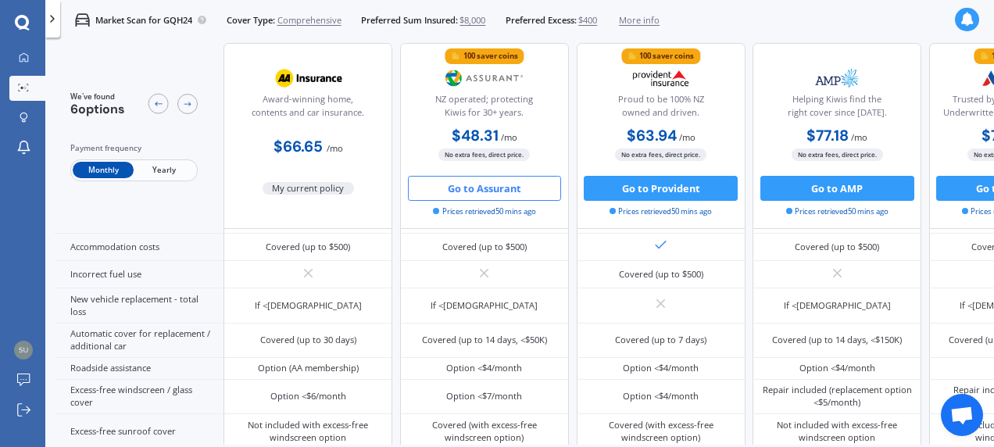
scroll to position [390, 0]
click at [21, 55] on icon at bounding box center [24, 57] width 9 height 9
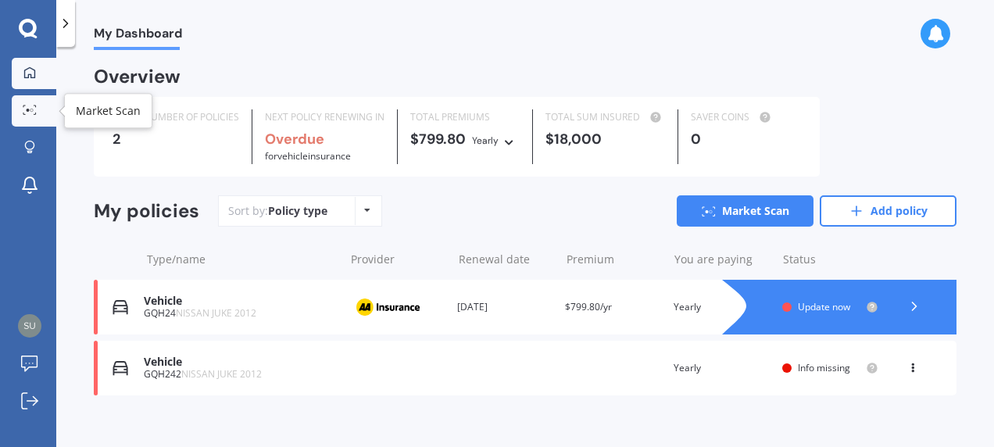
click at [30, 112] on icon at bounding box center [30, 110] width 14 height 10
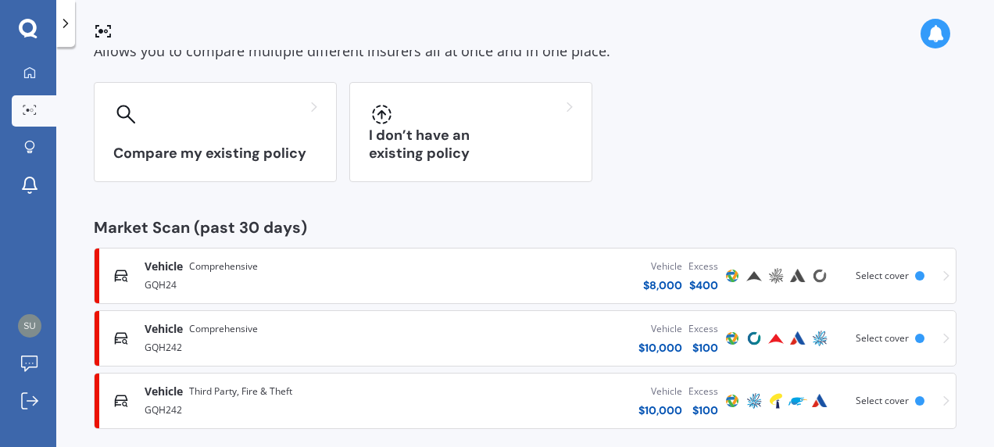
scroll to position [115, 0]
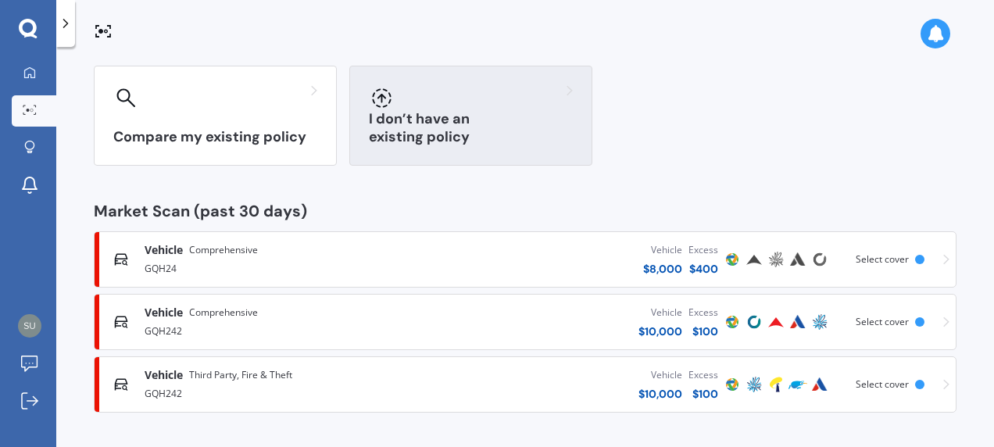
click at [477, 138] on h3 "I don’t have an existing policy" at bounding box center [471, 128] width 204 height 36
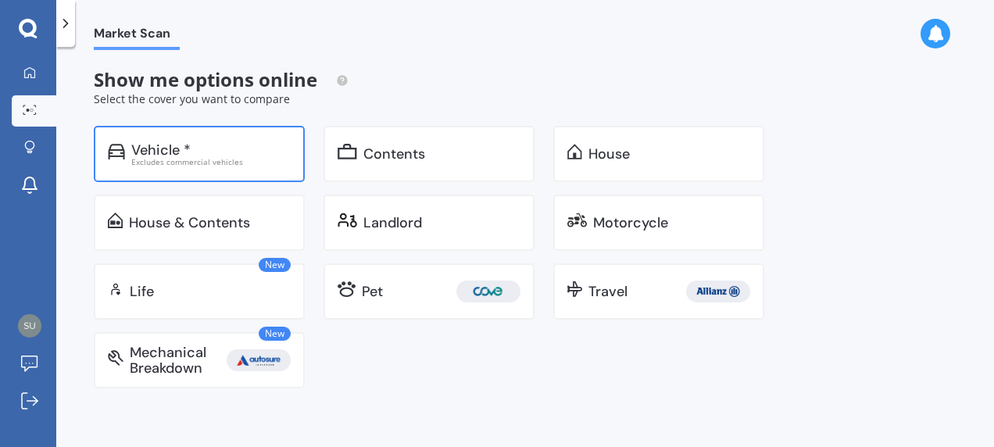
click at [184, 158] on div "Excludes commercial vehicles" at bounding box center [210, 162] width 159 height 8
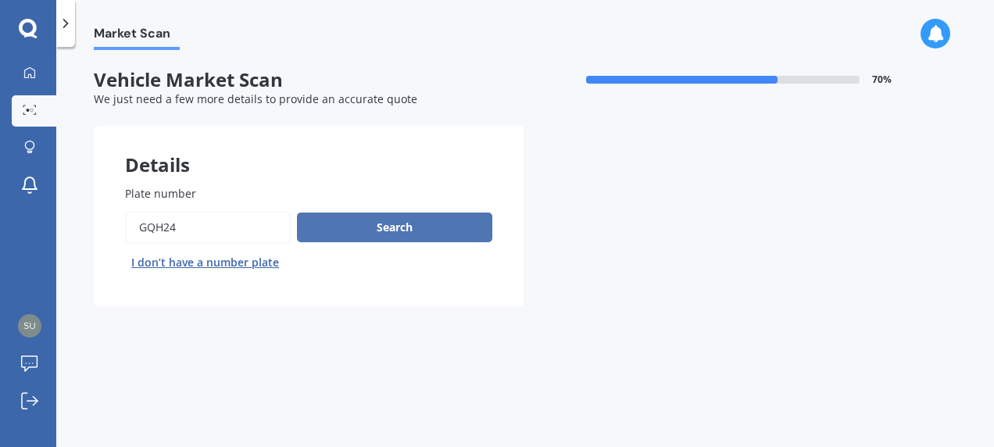
click at [384, 228] on button "Search" at bounding box center [394, 228] width 195 height 30
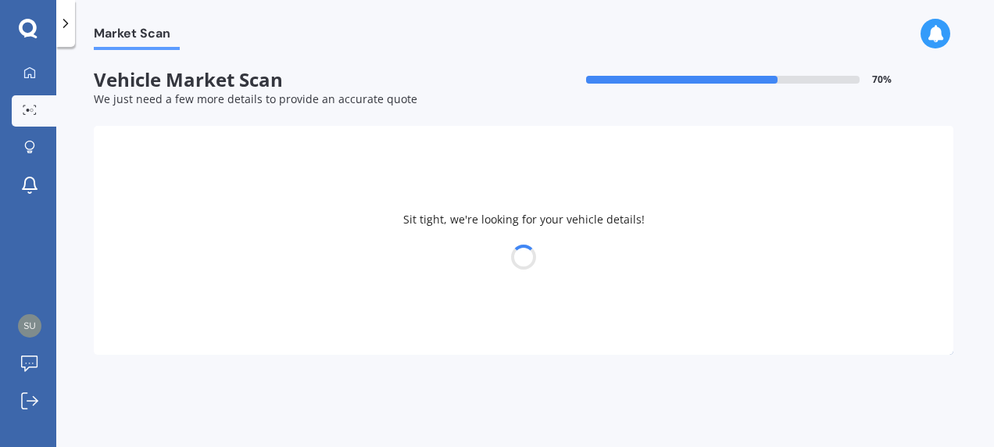
select select "BMW"
select select "02"
select select "07"
select select "1959"
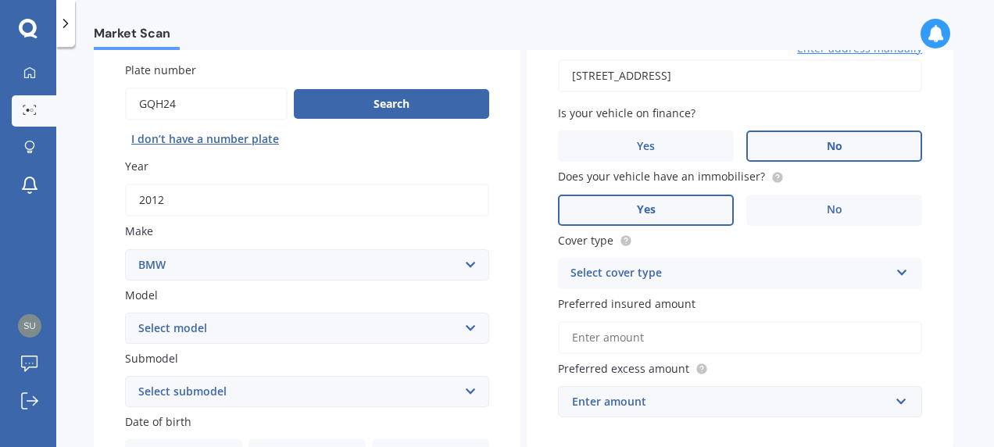
scroll to position [156, 0]
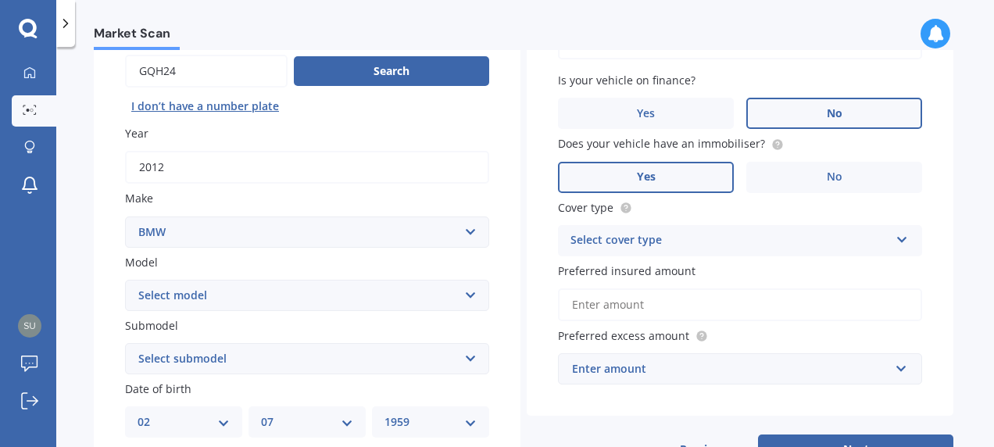
click at [467, 234] on select "Select make AC ALFA ROMEO ASTON [PERSON_NAME] AUDI AUSTIN BEDFORD Bentley BMW B…" at bounding box center [307, 232] width 364 height 31
select select "NISSAN"
click at [125, 217] on select "Select make AC ALFA ROMEO ASTON [PERSON_NAME] AUDI AUSTIN BEDFORD Bentley BMW B…" at bounding box center [307, 232] width 364 height 31
click at [469, 295] on select "Select model 1200 180SX 200SX 300ZX 350Z 370Z Ad Altima ARIYA Atlas Avenir Basa…" at bounding box center [307, 295] width 364 height 31
select select "JUKE"
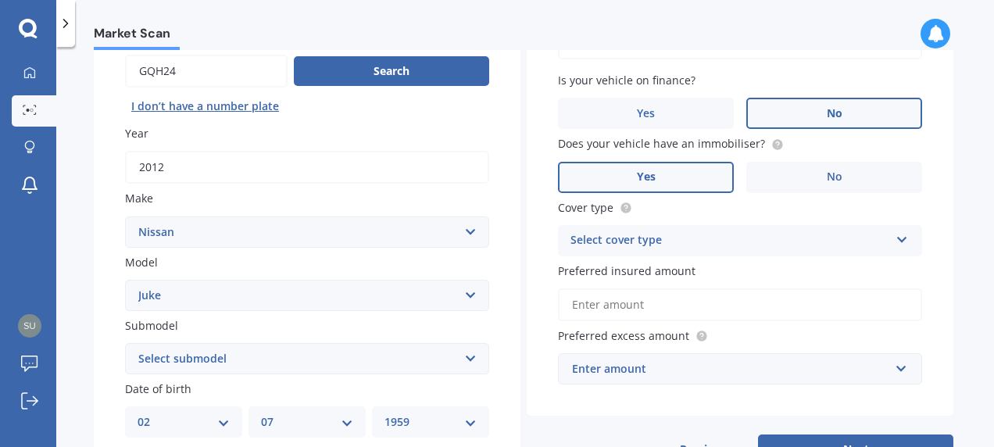
click at [125, 281] on select "Select model 1200 180SX 200SX 300ZX 350Z 370Z Ad Altima ARIYA Atlas Avenir Basa…" at bounding box center [307, 295] width 364 height 31
click at [467, 359] on select "Select submodel Hatchback Hatchback Turbo 4WD Petrol RS RX ST Ti Turbo" at bounding box center [307, 358] width 364 height 31
select select "TI"
click at [125, 344] on select "Select submodel Hatchback Hatchback Turbo 4WD Petrol RS RX ST Ti Turbo" at bounding box center [307, 358] width 364 height 31
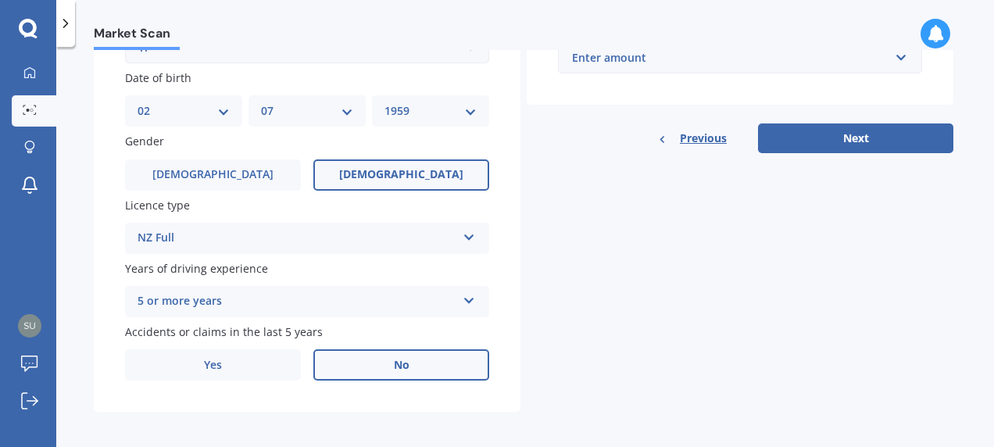
scroll to position [469, 0]
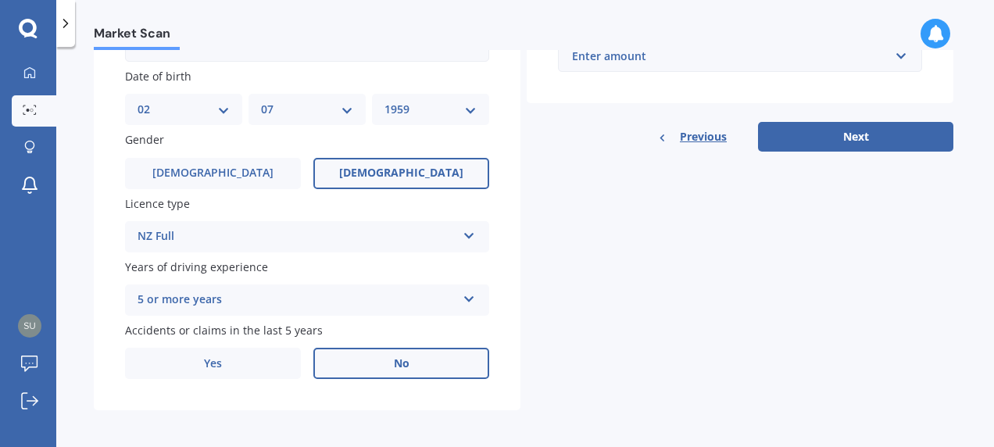
click at [393, 174] on span "[DEMOGRAPHIC_DATA]" at bounding box center [401, 172] width 124 height 13
click at [0, 0] on input "[DEMOGRAPHIC_DATA]" at bounding box center [0, 0] width 0 height 0
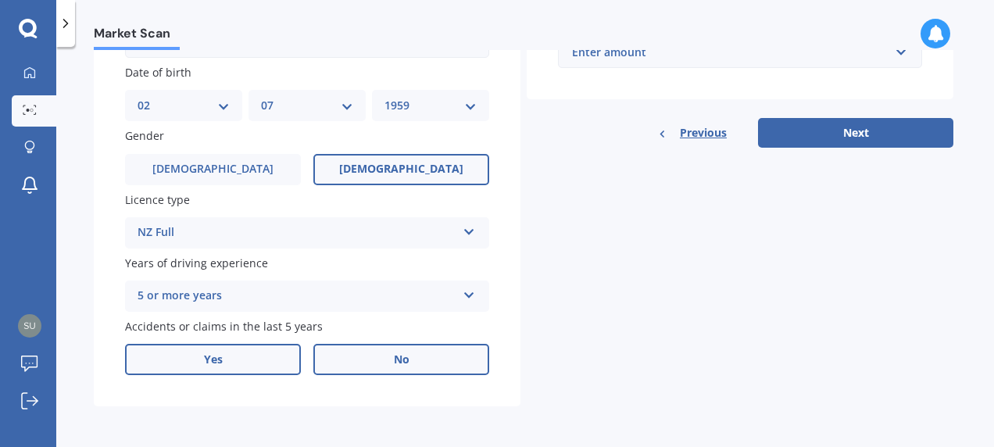
scroll to position [475, 0]
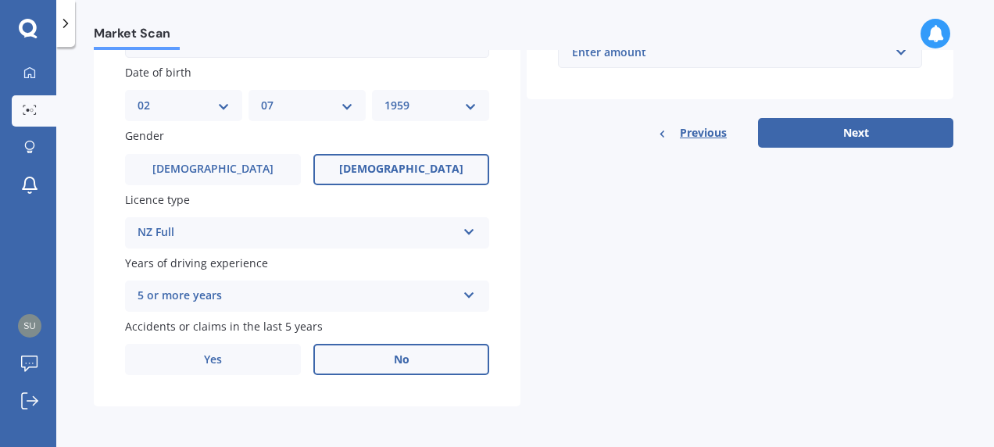
click at [407, 363] on label "No" at bounding box center [401, 359] width 176 height 31
click at [0, 0] on input "No" at bounding box center [0, 0] width 0 height 0
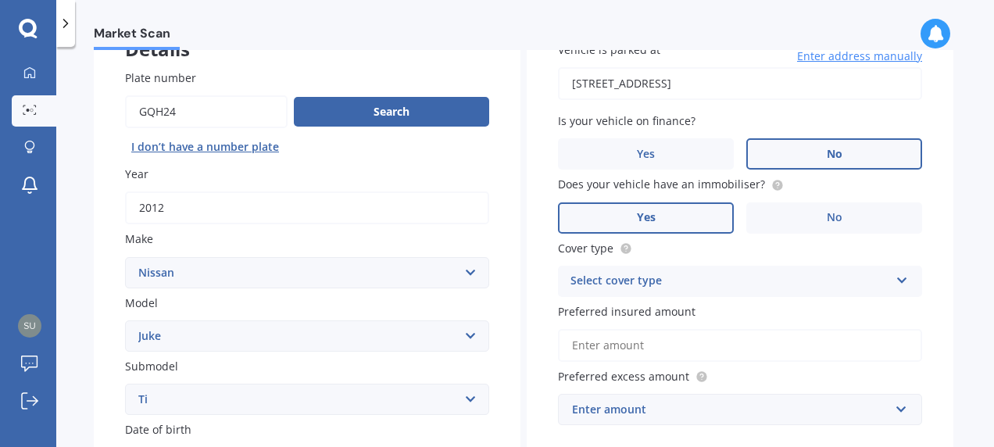
scroll to position [163, 0]
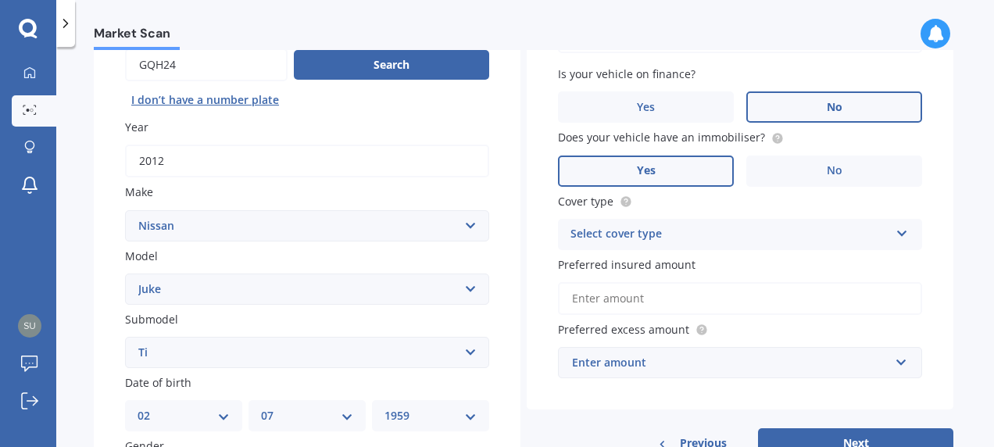
click at [899, 231] on icon at bounding box center [902, 230] width 13 height 11
click at [600, 268] on span "Comprehensive" at bounding box center [612, 264] width 83 height 15
click at [597, 299] on input "Preferred insured amount" at bounding box center [740, 298] width 364 height 33
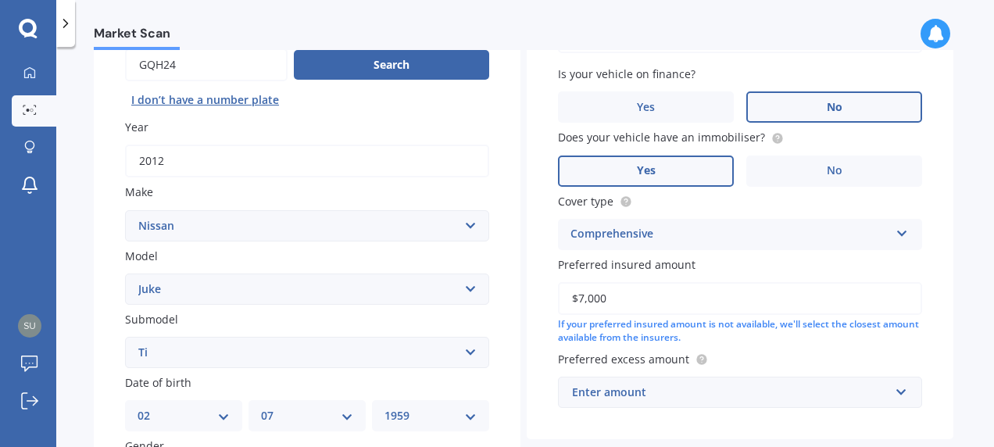
type input "$7,000"
click at [894, 392] on input "text" at bounding box center [735, 393] width 350 height 30
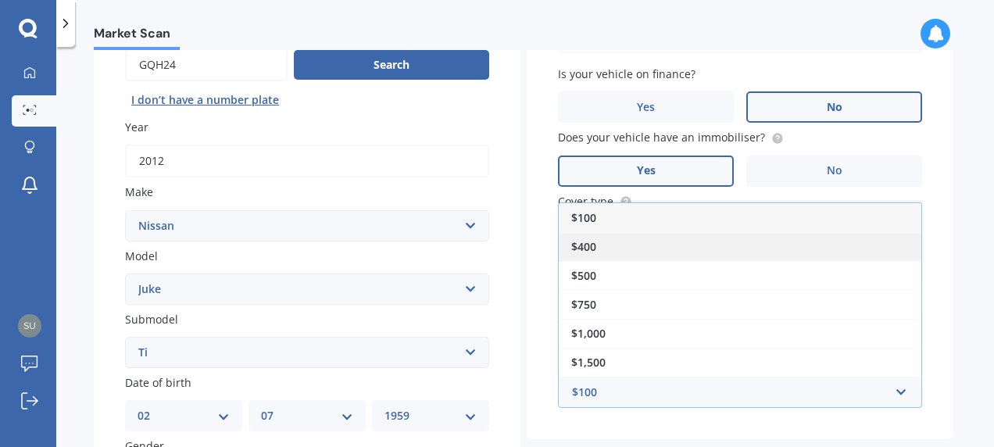
click at [582, 248] on span "$400" at bounding box center [583, 246] width 25 height 15
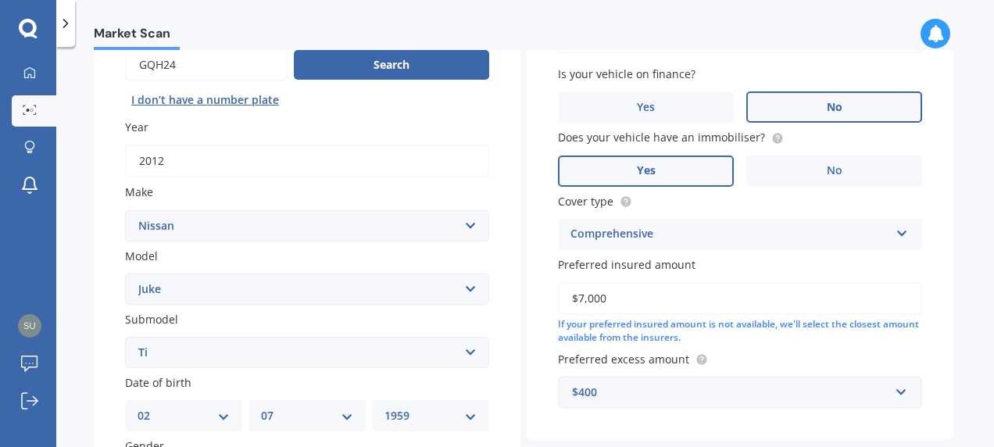
click at [920, 339] on div "Vehicle is parked at [STREET_ADDRESS] Enter address manually Is your vehicle on…" at bounding box center [740, 201] width 427 height 476
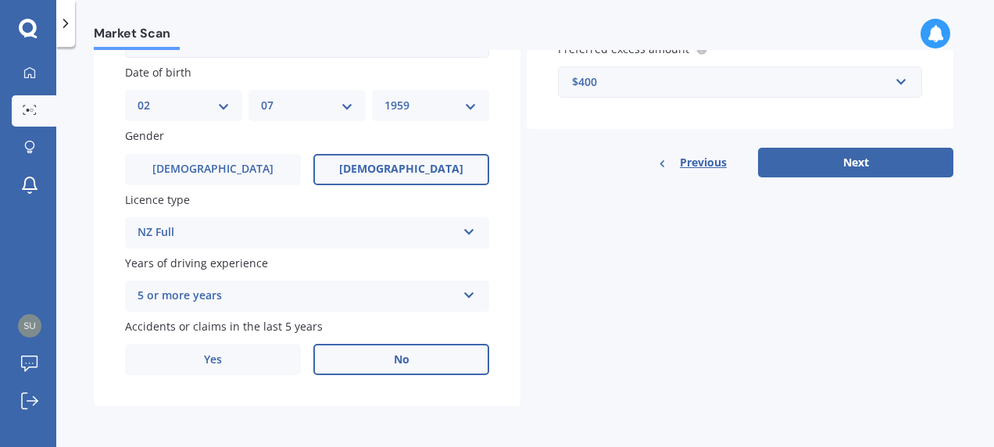
scroll to position [475, 0]
click at [858, 156] on button "Next" at bounding box center [855, 163] width 195 height 30
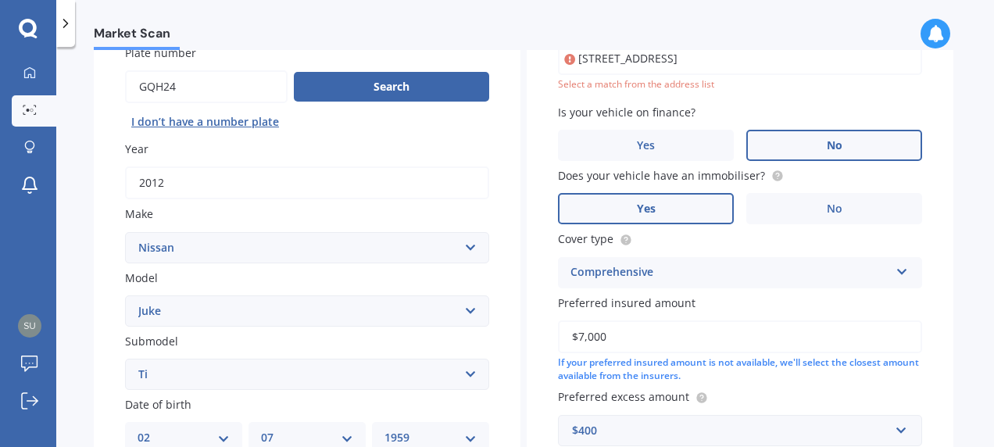
scroll to position [106, 0]
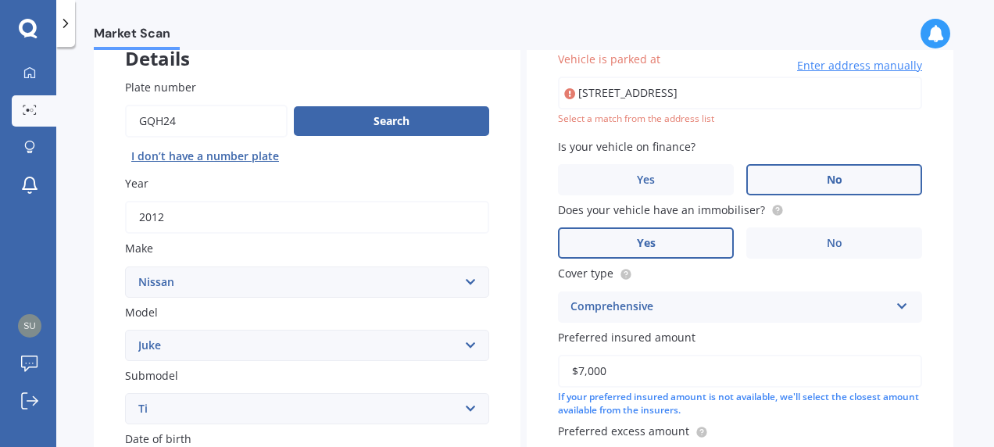
type input "[STREET_ADDRESS]"
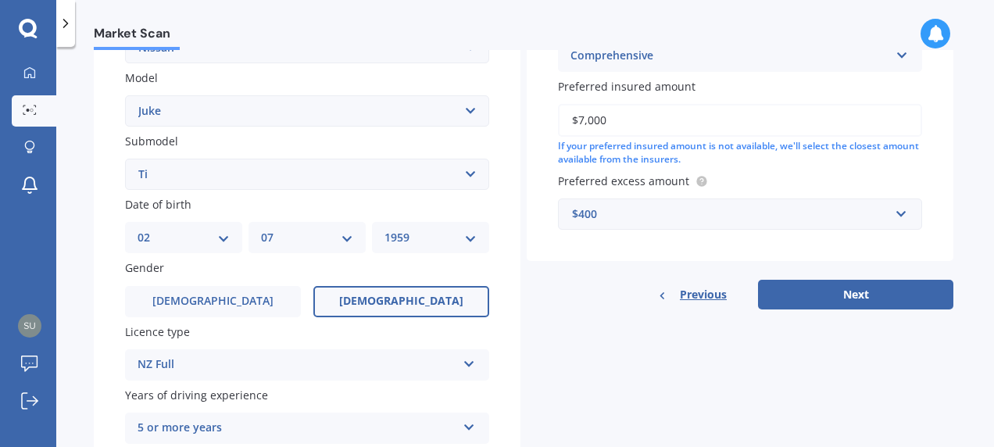
scroll to position [341, 0]
click at [849, 297] on button "Next" at bounding box center [855, 295] width 195 height 30
select select "02"
select select "07"
select select "1959"
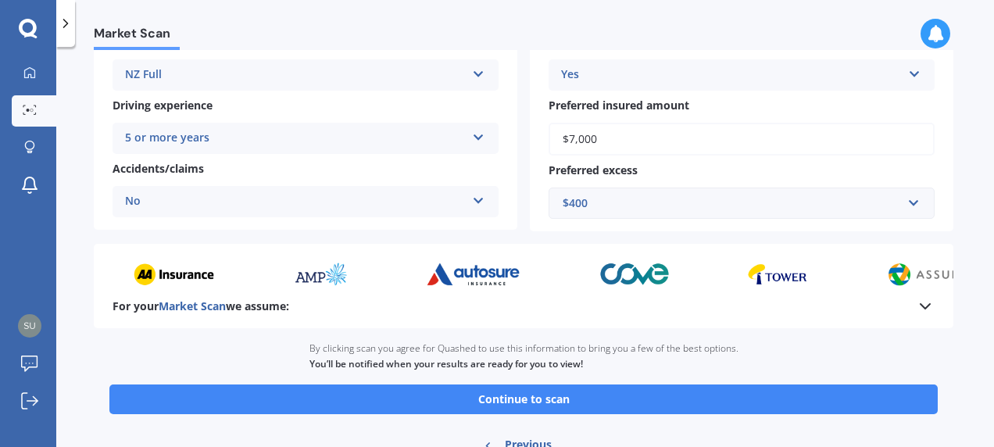
scroll to position [313, 0]
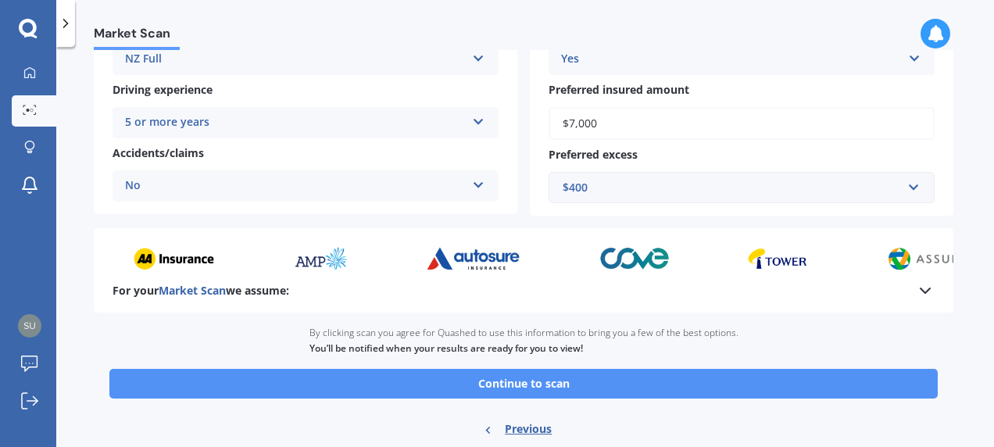
click at [525, 387] on button "Continue to scan" at bounding box center [523, 384] width 829 height 30
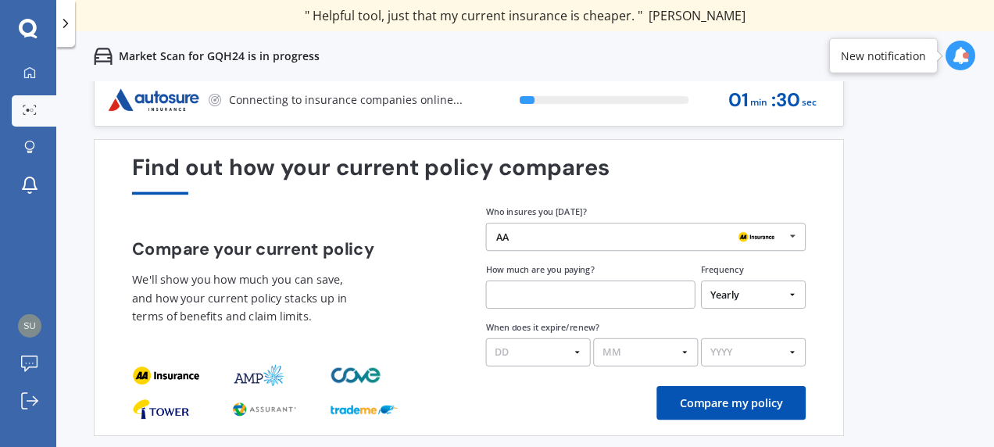
scroll to position [11, 0]
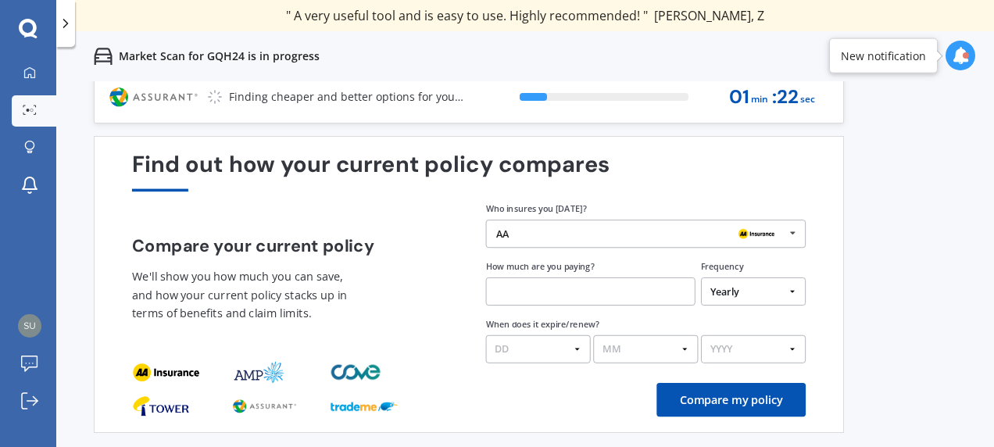
click at [793, 292] on select "Yearly Six-Monthly Quarterly Monthly Fortnightly Weekly One-Off" at bounding box center [753, 291] width 105 height 28
select select "Monthly"
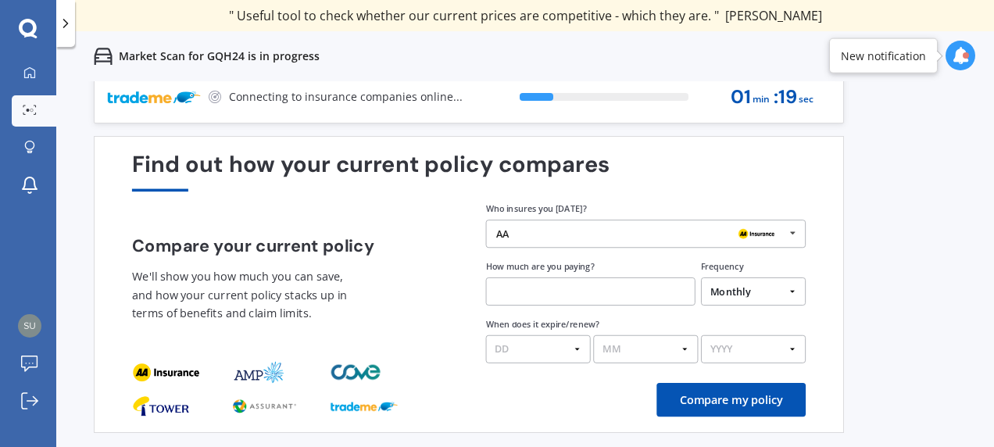
click at [701, 278] on select "Yearly Six-Monthly Quarterly Monthly Fortnightly Weekly One-Off" at bounding box center [753, 291] width 105 height 28
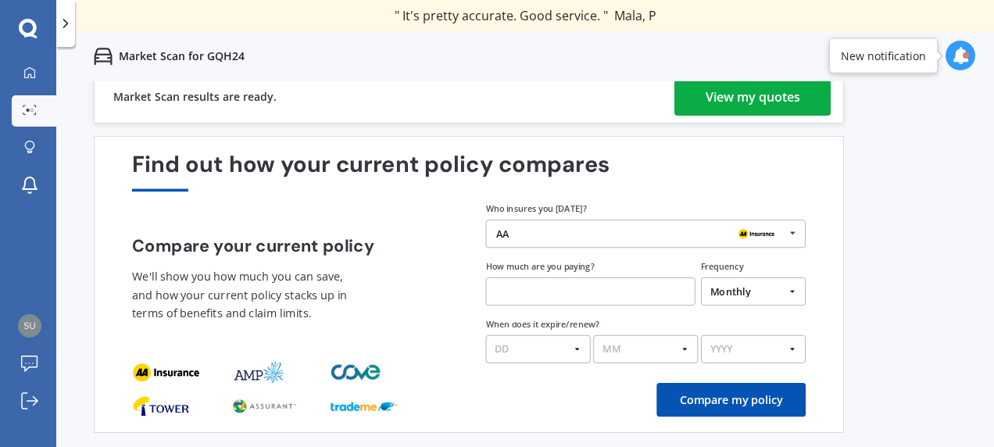
click at [769, 100] on div "View my quotes" at bounding box center [753, 97] width 95 height 38
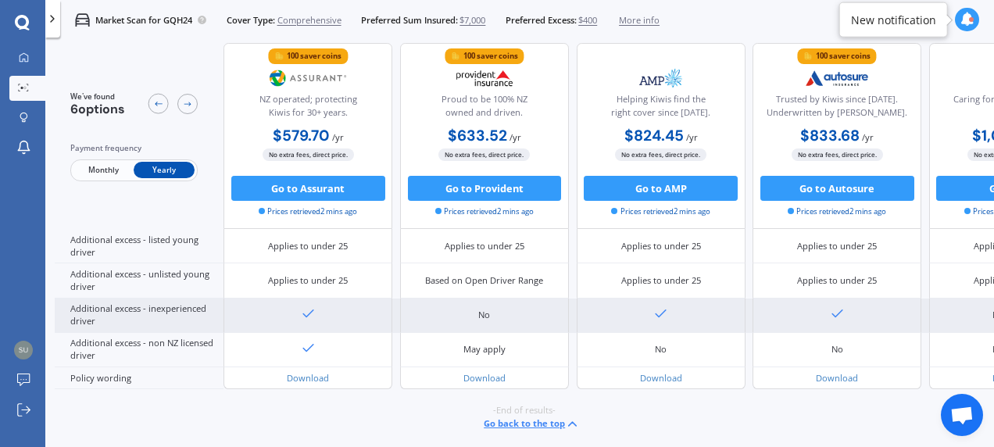
scroll to position [788, 0]
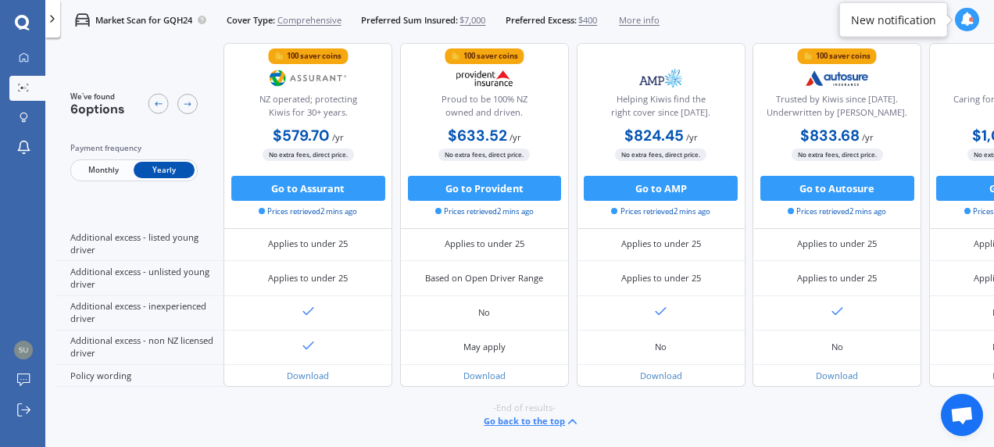
click at [103, 170] on span "Monthly" at bounding box center [103, 171] width 61 height 16
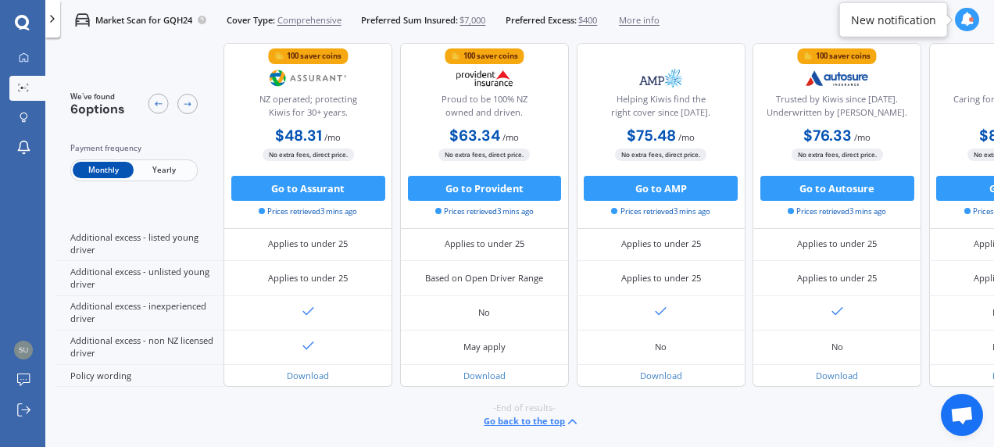
click at [168, 170] on span "Yearly" at bounding box center [164, 171] width 61 height 16
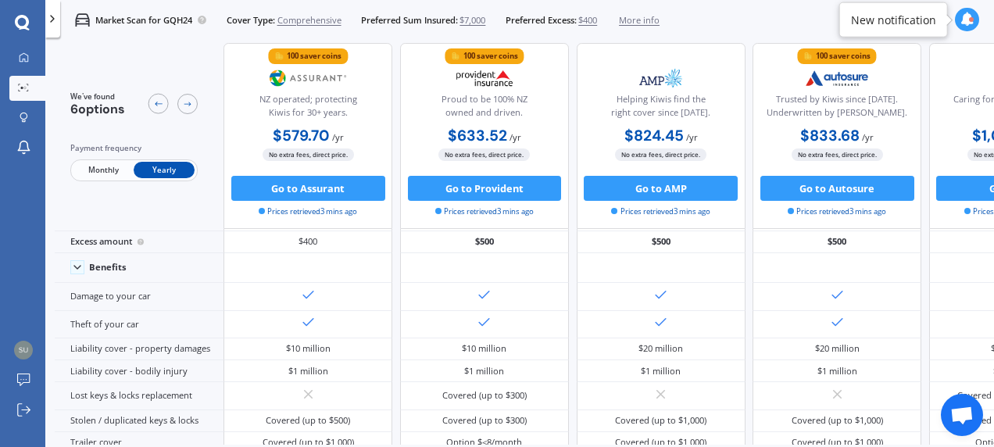
scroll to position [0, 0]
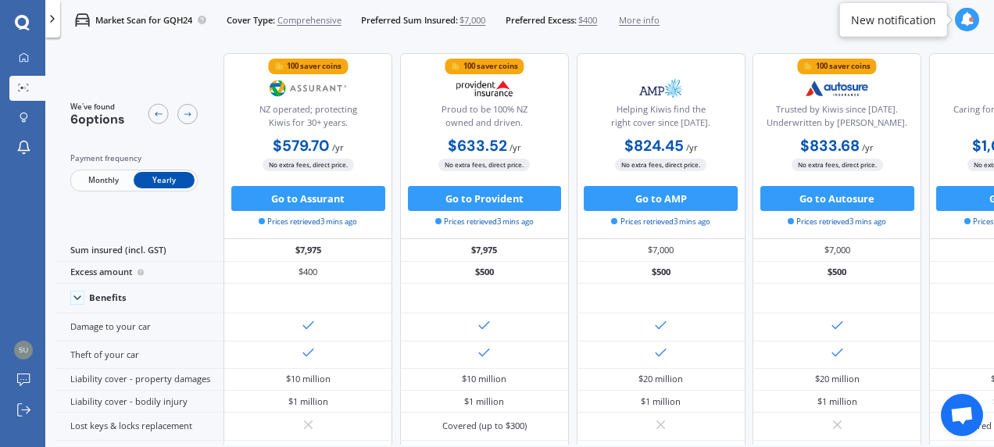
click at [103, 180] on span "Monthly" at bounding box center [103, 180] width 61 height 16
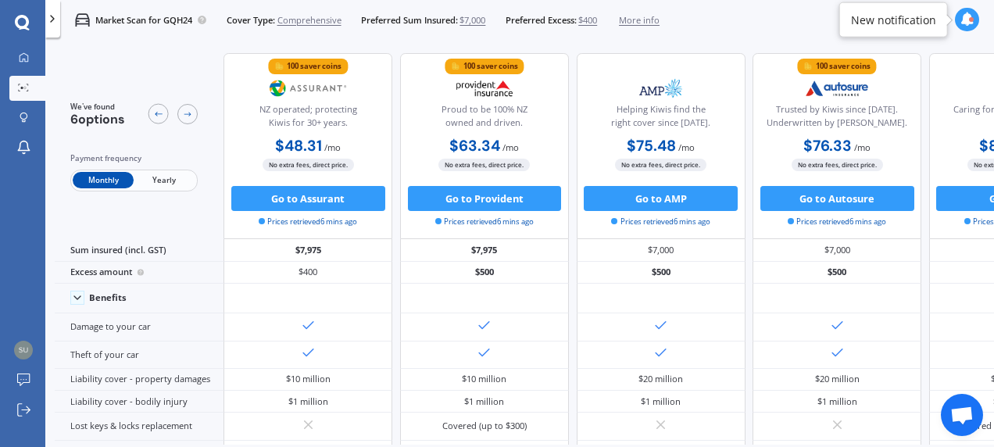
click at [169, 181] on span "Yearly" at bounding box center [164, 180] width 61 height 16
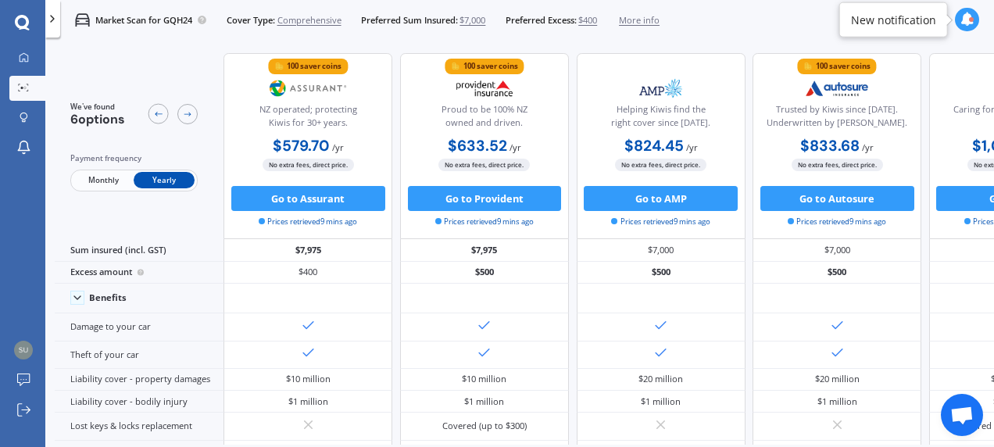
click at [968, 19] on icon at bounding box center [968, 20] width 14 height 14
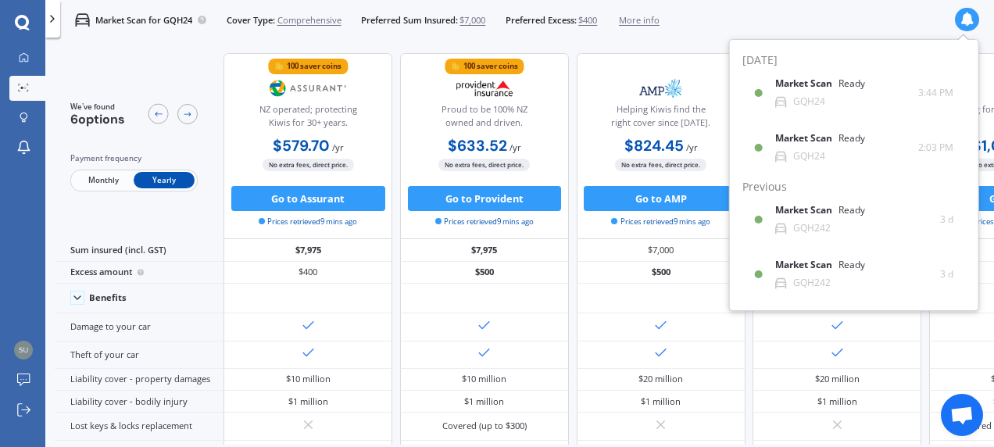
click at [119, 56] on div "We've found 6 options Payment frequency Monthly Yearly" at bounding box center [139, 146] width 169 height 186
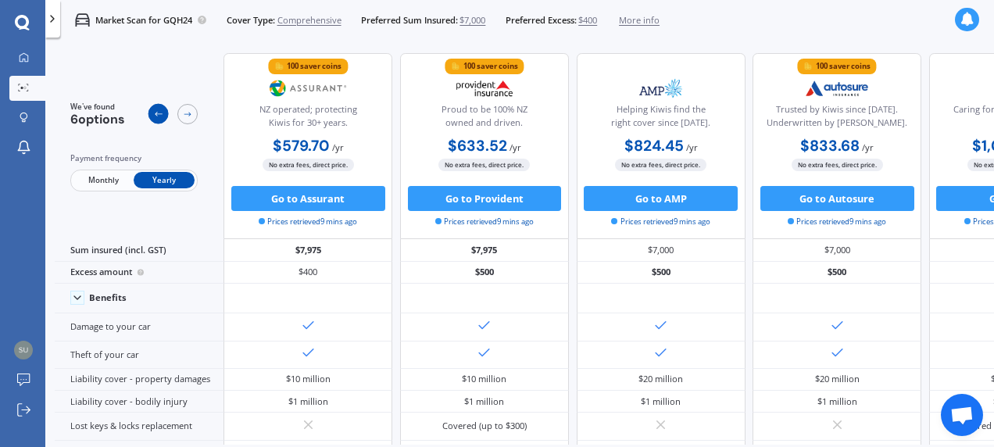
click at [159, 114] on icon at bounding box center [158, 114] width 10 height 10
click at [23, 53] on icon at bounding box center [24, 57] width 10 height 10
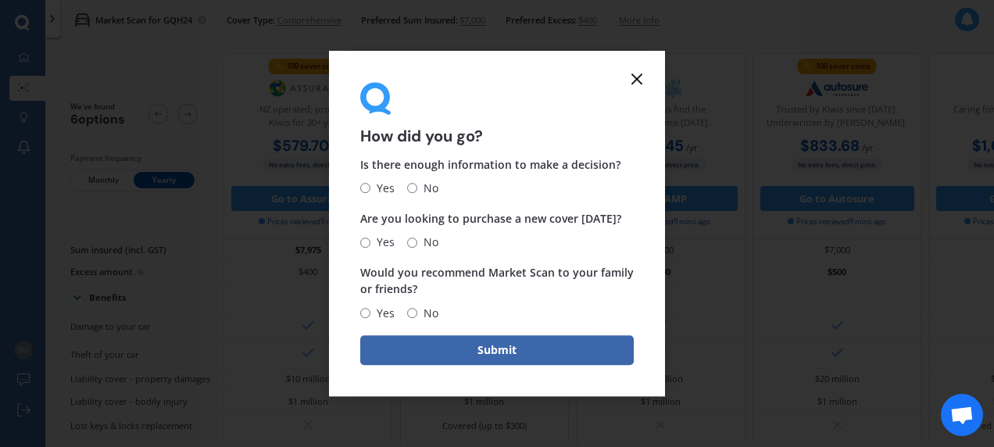
click at [633, 77] on icon at bounding box center [637, 79] width 19 height 19
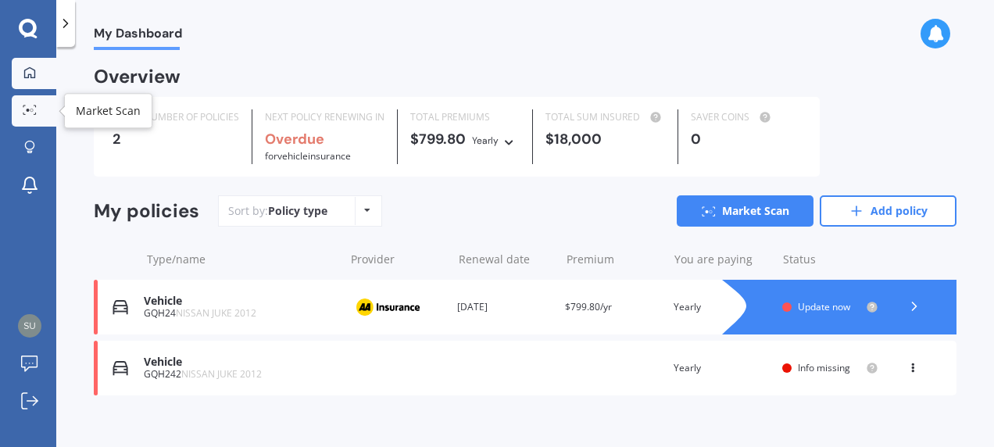
click at [24, 111] on icon at bounding box center [30, 110] width 14 height 10
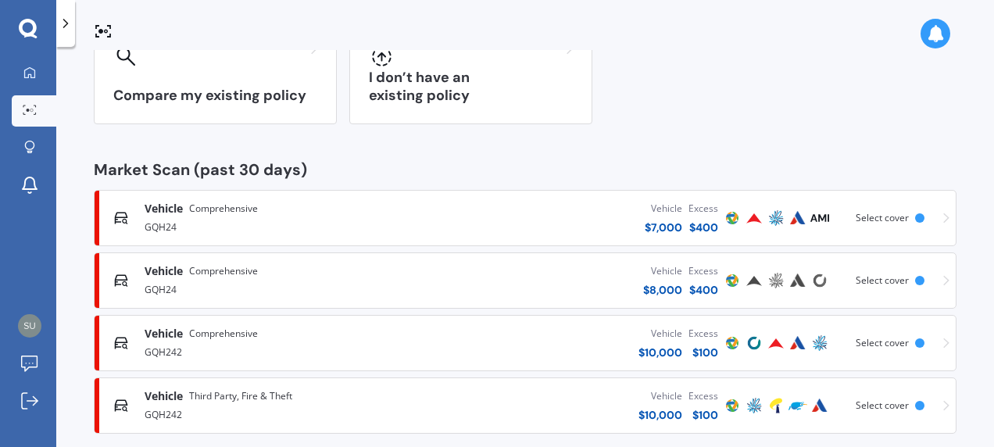
scroll to position [177, 0]
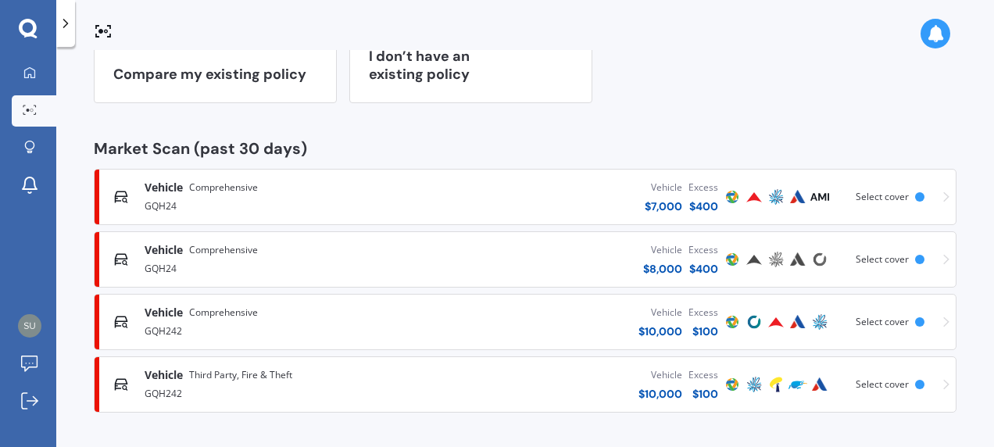
click at [893, 385] on span "Select cover" at bounding box center [882, 384] width 53 height 13
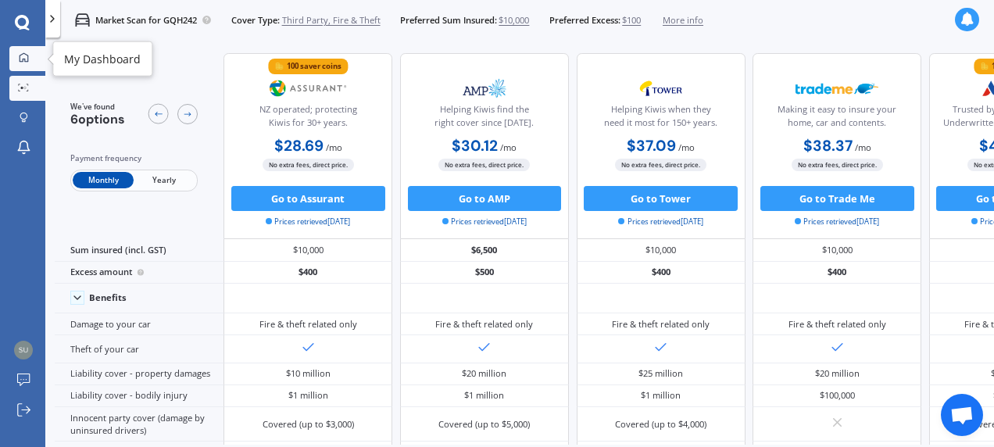
click at [22, 56] on icon at bounding box center [24, 57] width 10 height 10
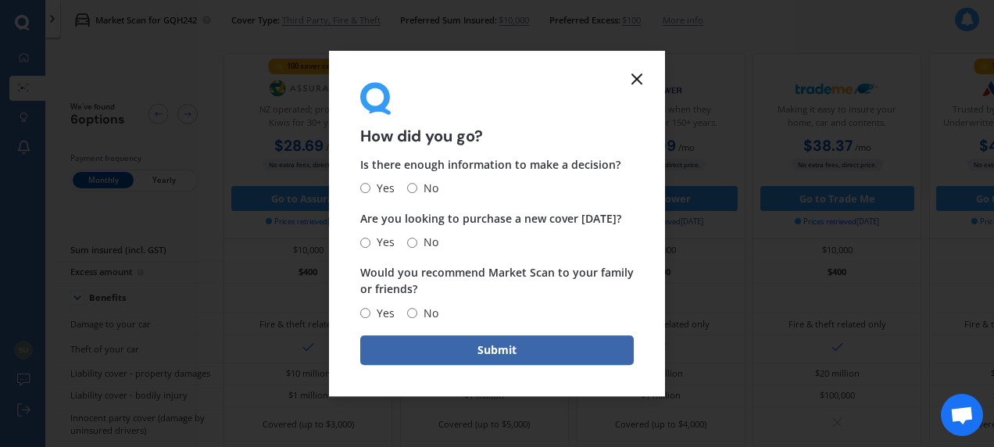
click at [636, 78] on line at bounding box center [636, 78] width 9 height 9
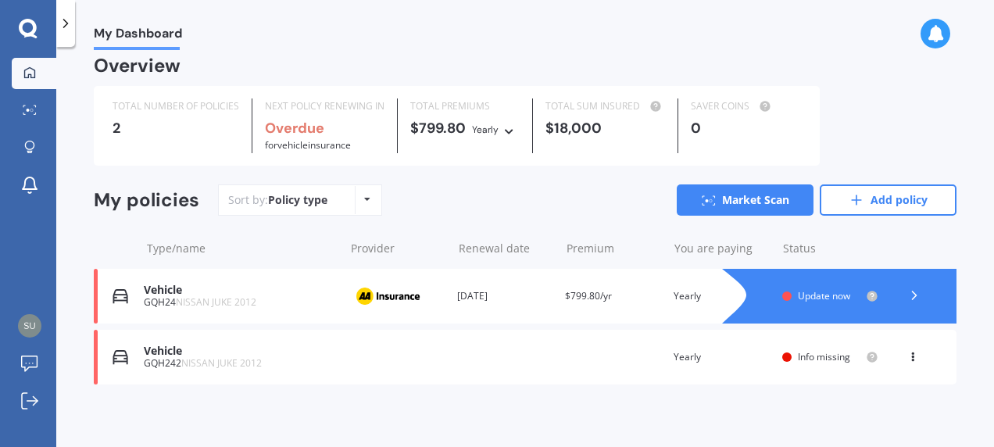
scroll to position [14, 0]
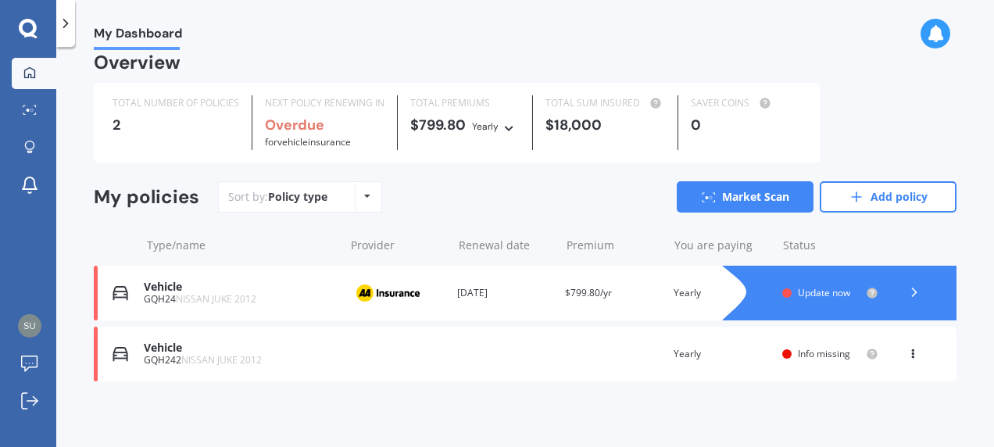
click at [798, 291] on span "Update now" at bounding box center [824, 292] width 52 height 13
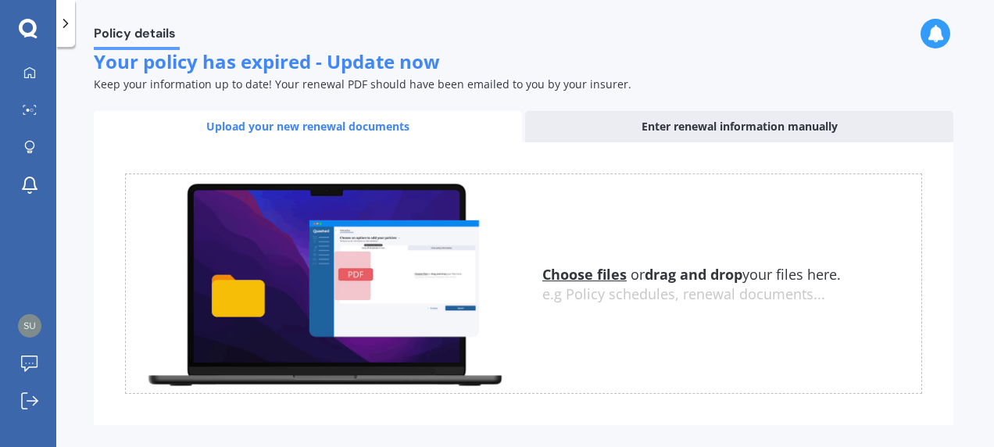
scroll to position [288, 0]
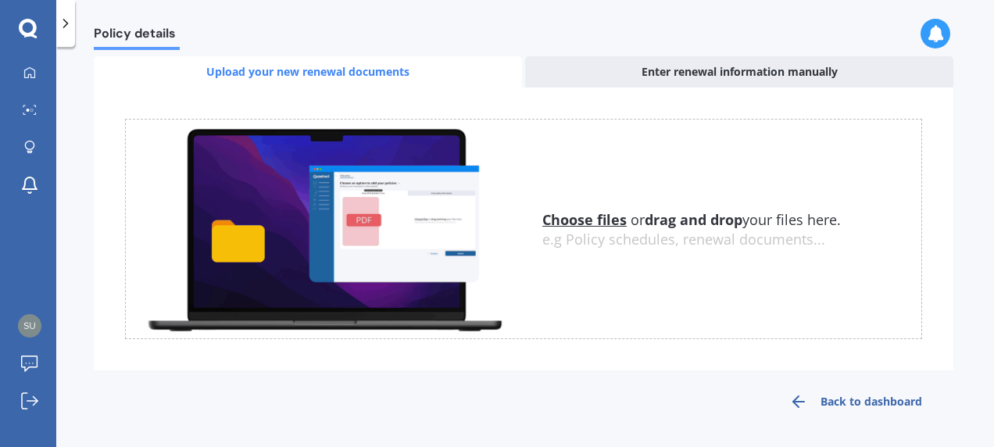
click at [858, 399] on link "Back to dashboard" at bounding box center [855, 402] width 195 height 38
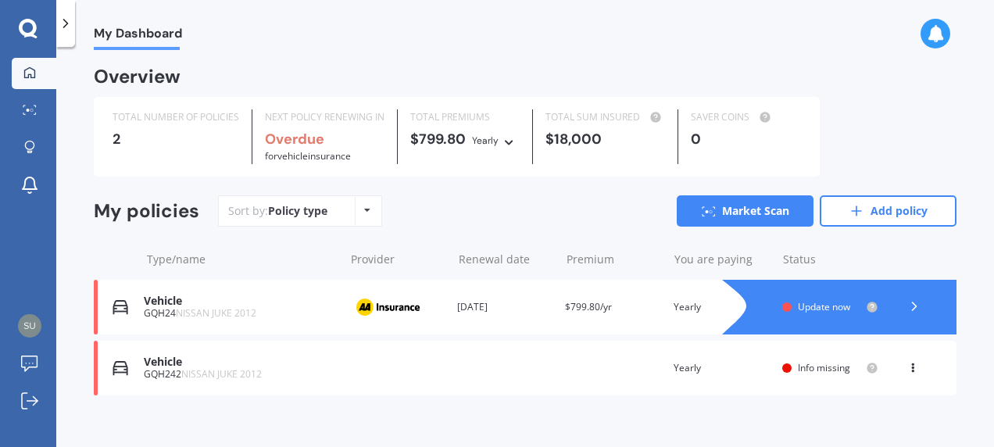
click at [366, 209] on icon at bounding box center [367, 210] width 6 height 9
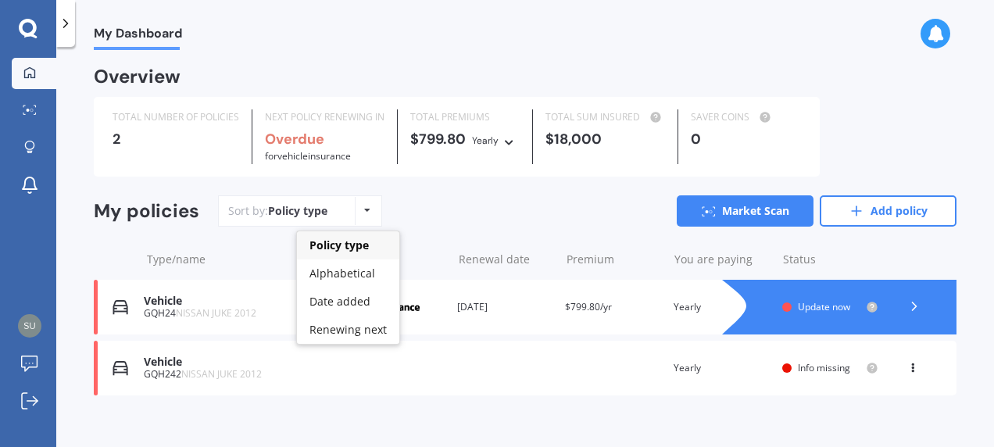
click at [366, 209] on icon at bounding box center [367, 210] width 6 height 9
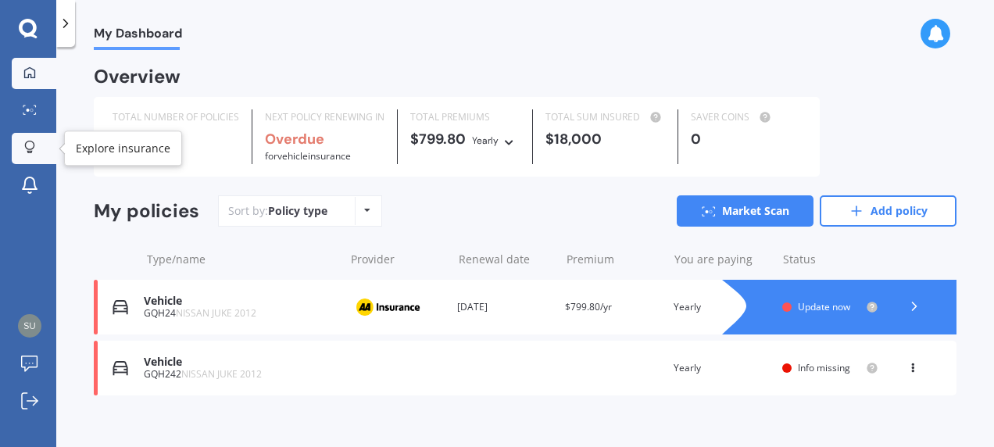
click at [28, 149] on icon at bounding box center [29, 147] width 11 height 13
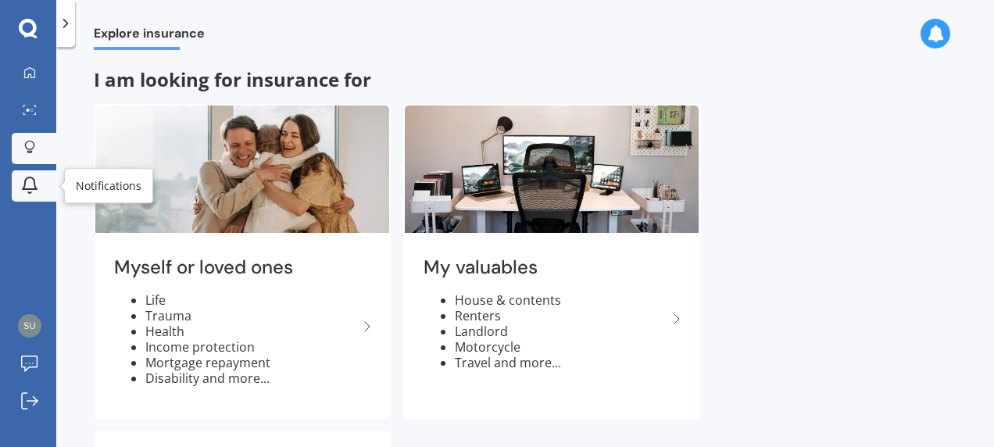
click at [34, 184] on icon at bounding box center [30, 183] width 14 height 12
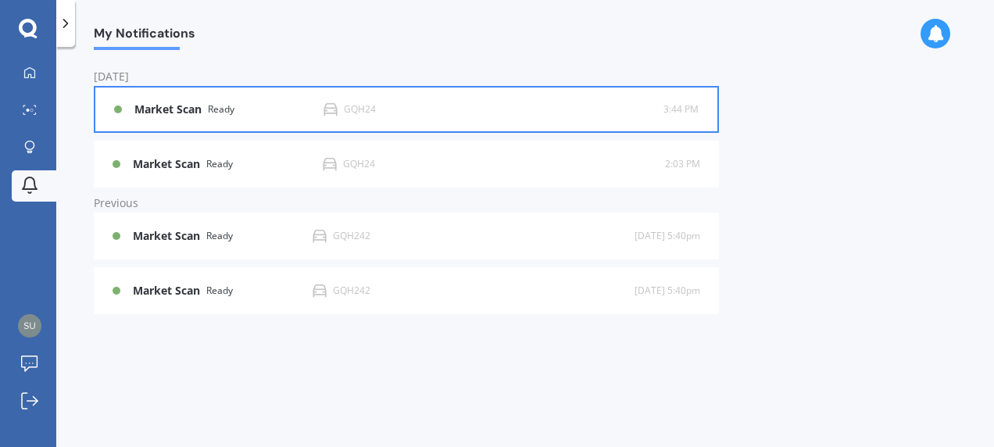
click at [181, 108] on b "Market Scan" at bounding box center [170, 109] width 73 height 13
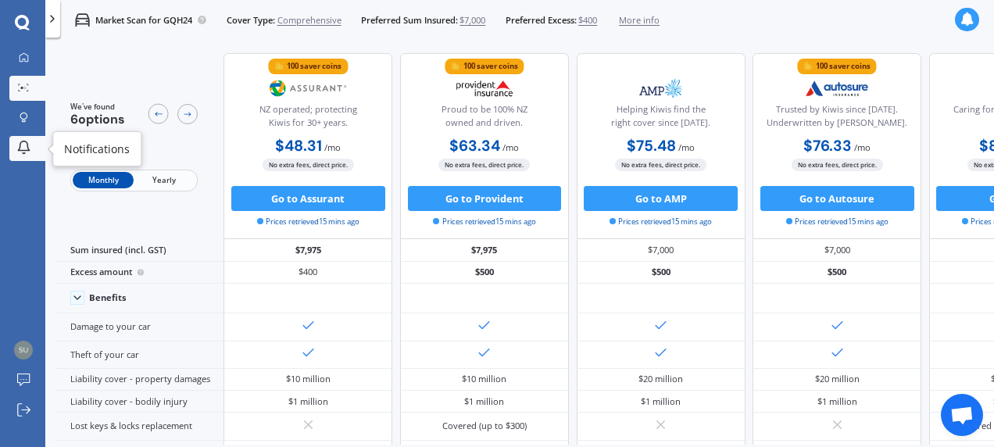
click at [20, 145] on icon at bounding box center [23, 145] width 11 height 9
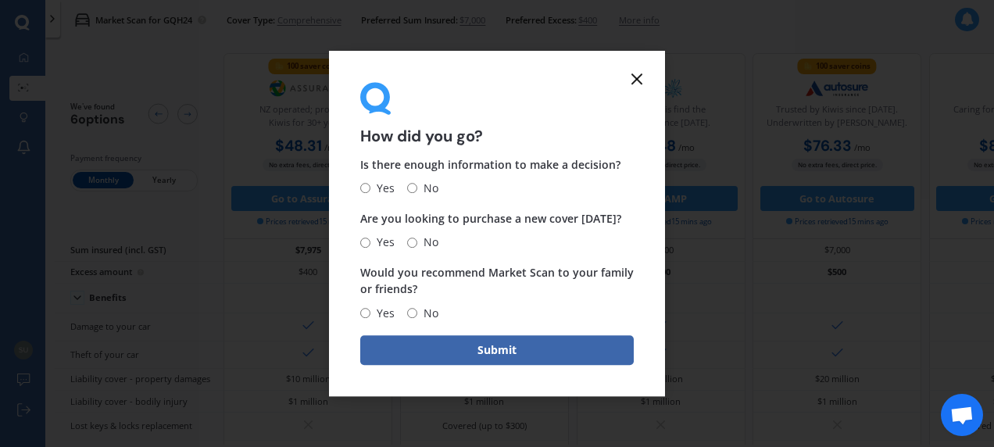
click at [641, 79] on icon at bounding box center [637, 79] width 19 height 19
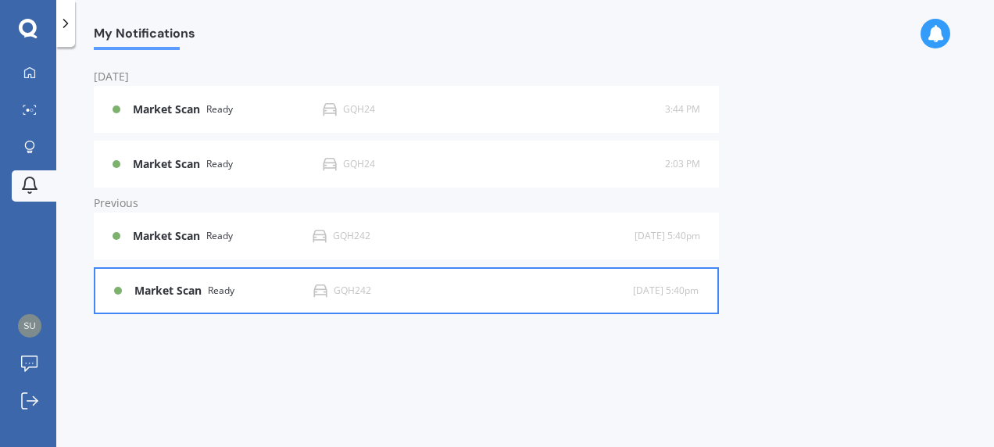
click at [190, 292] on b "Market Scan" at bounding box center [170, 291] width 73 height 13
